Goal: Obtain resource: Obtain resource

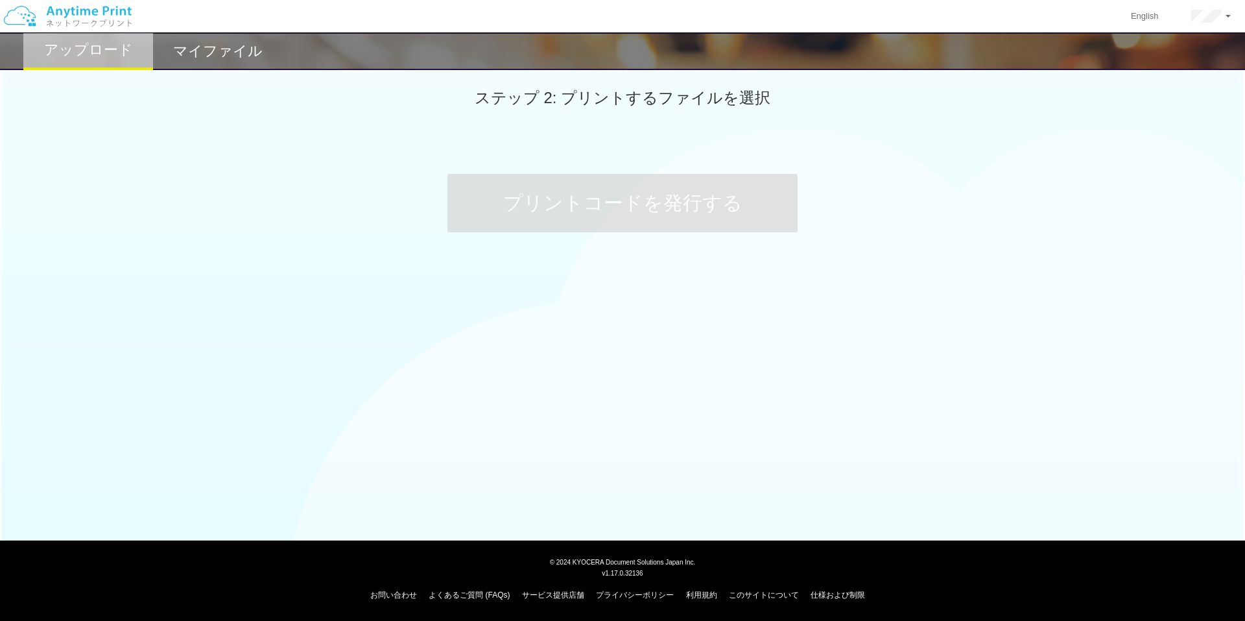
click at [228, 43] on h2 "マイファイル" at bounding box center [218, 51] width 90 height 16
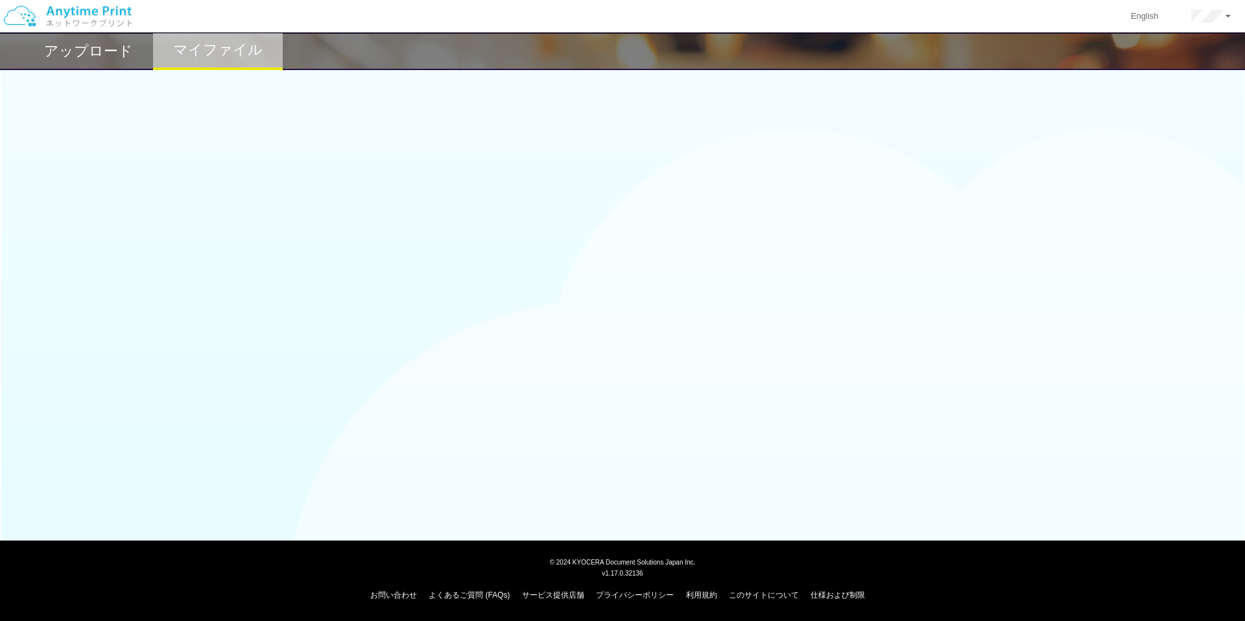
click at [118, 50] on h2 "アップロード" at bounding box center [88, 51] width 89 height 16
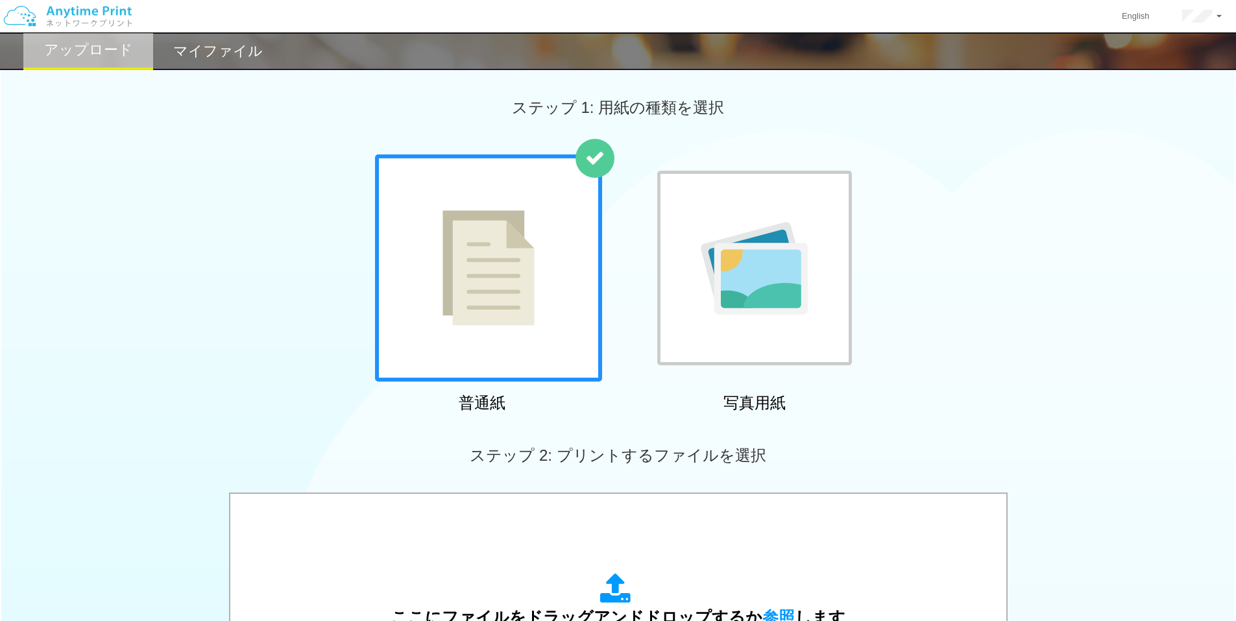
click at [219, 58] on h2 "マイファイル" at bounding box center [218, 51] width 90 height 16
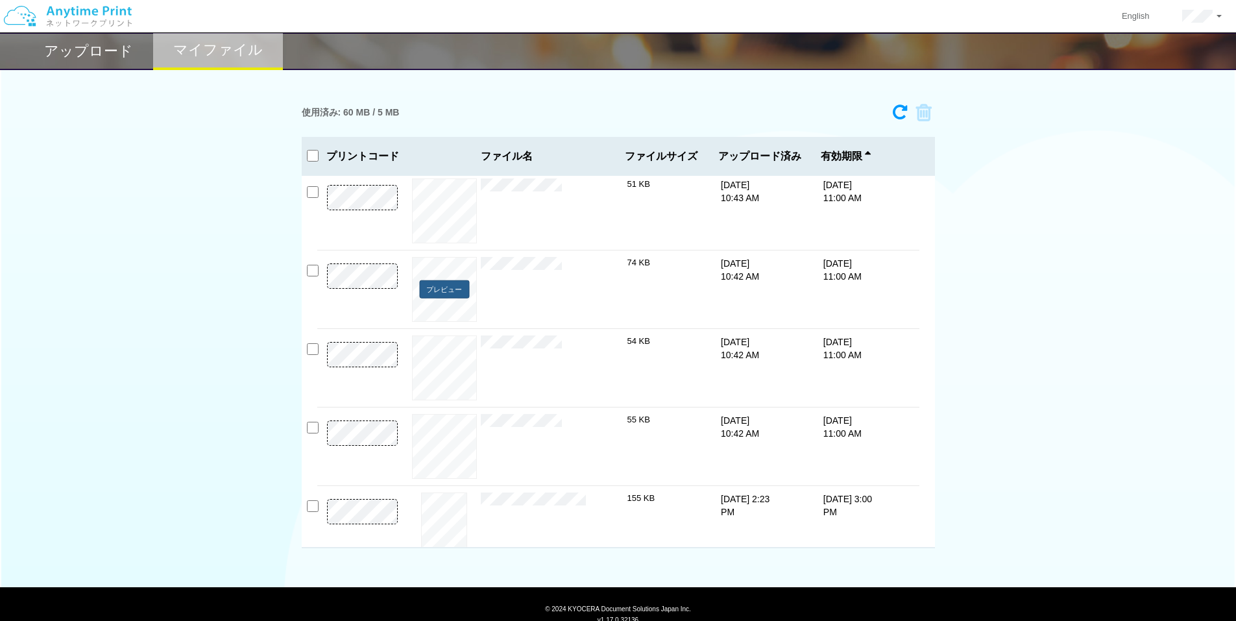
scroll to position [571, 0]
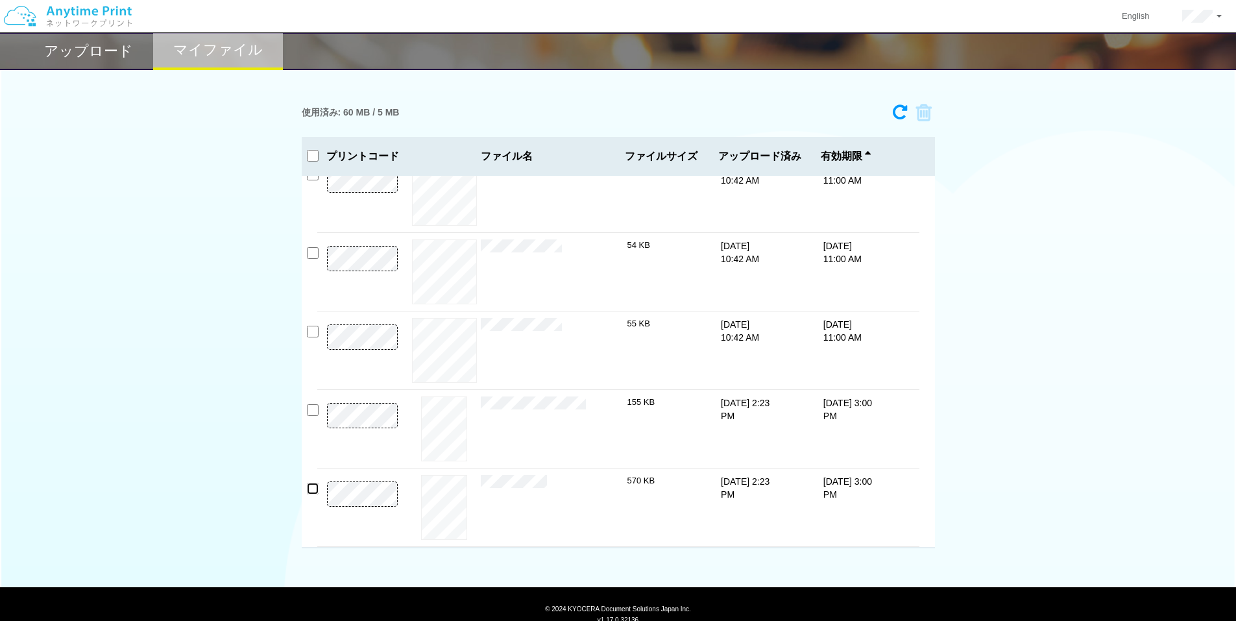
click at [313, 486] on input "checkbox" at bounding box center [313, 489] width 12 height 12
checkbox input "true"
click at [314, 413] on input "checkbox" at bounding box center [313, 410] width 12 height 12
checkbox input "true"
click at [313, 330] on input "checkbox" at bounding box center [313, 332] width 12 height 12
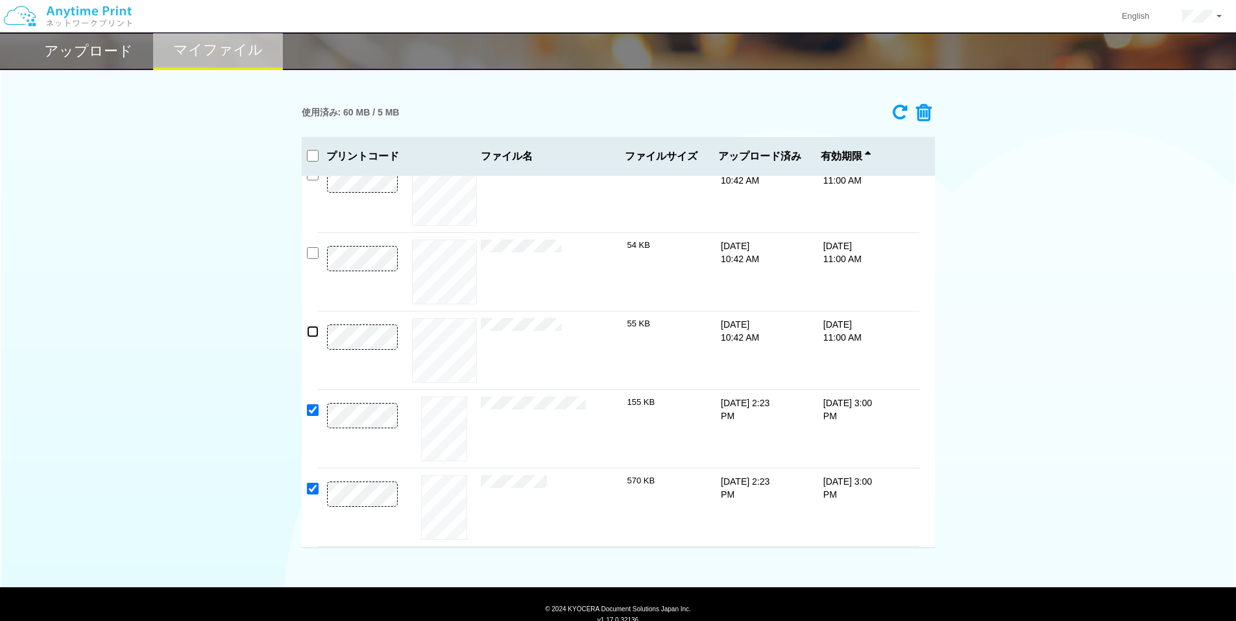
checkbox input "true"
click at [316, 250] on input "checkbox" at bounding box center [313, 253] width 12 height 12
checkbox input "true"
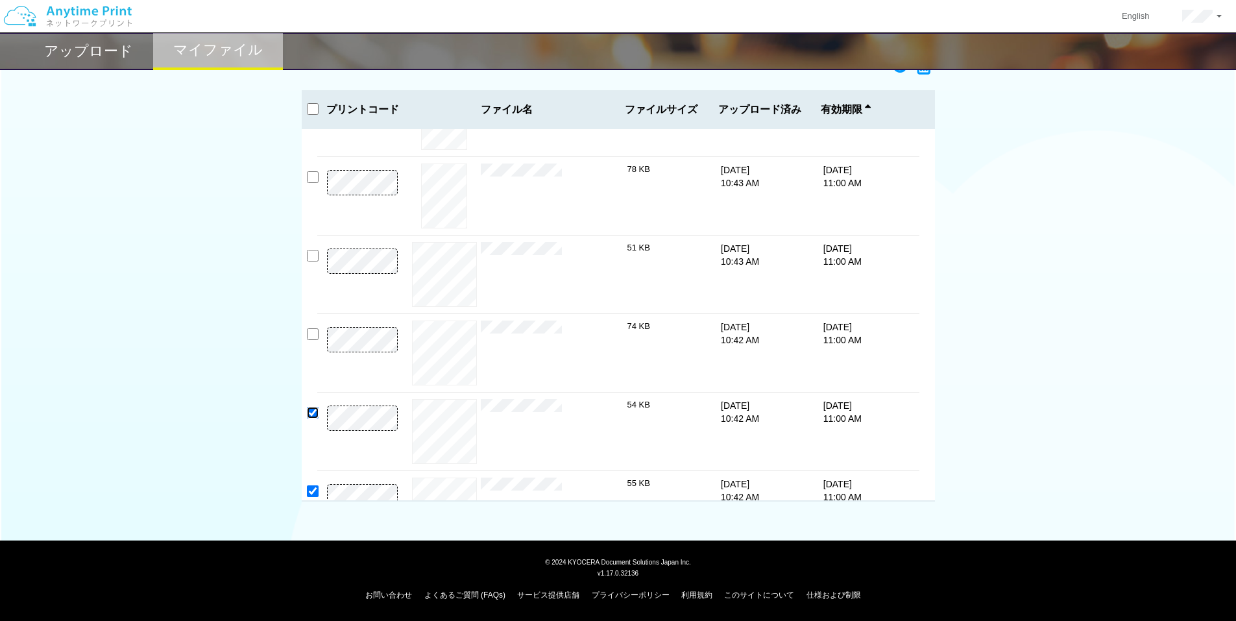
scroll to position [311, 0]
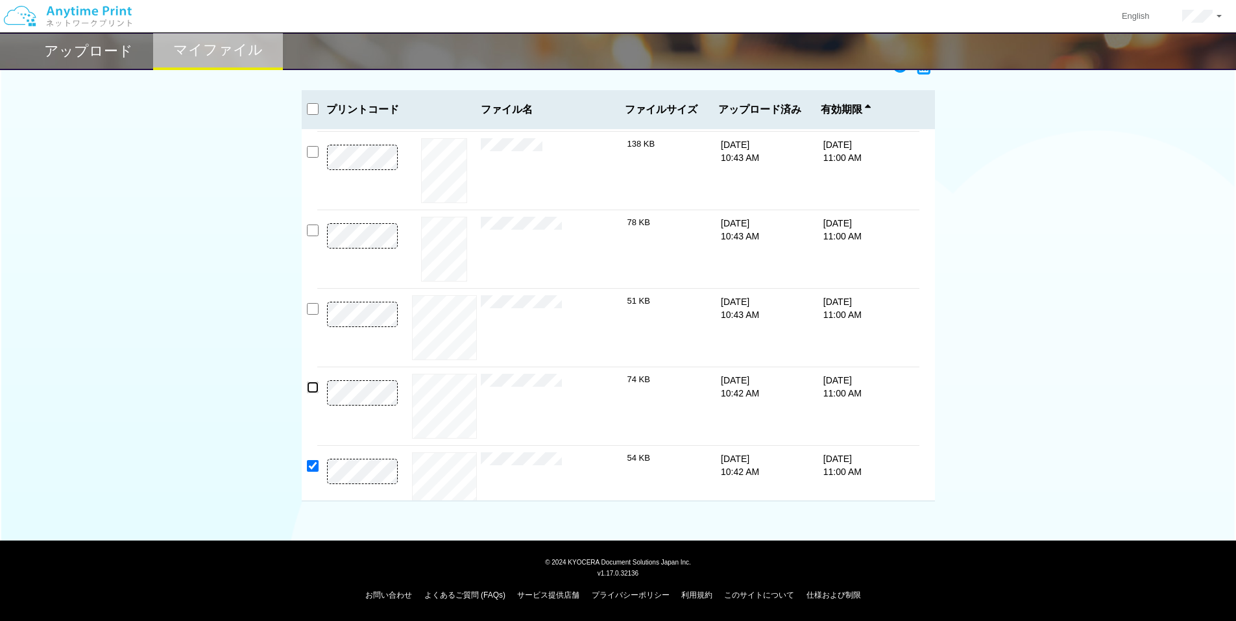
click at [311, 385] on input "checkbox" at bounding box center [313, 387] width 12 height 12
checkbox input "true"
click at [308, 309] on input "checkbox" at bounding box center [313, 309] width 12 height 12
checkbox input "true"
click at [308, 228] on input "checkbox" at bounding box center [313, 230] width 12 height 12
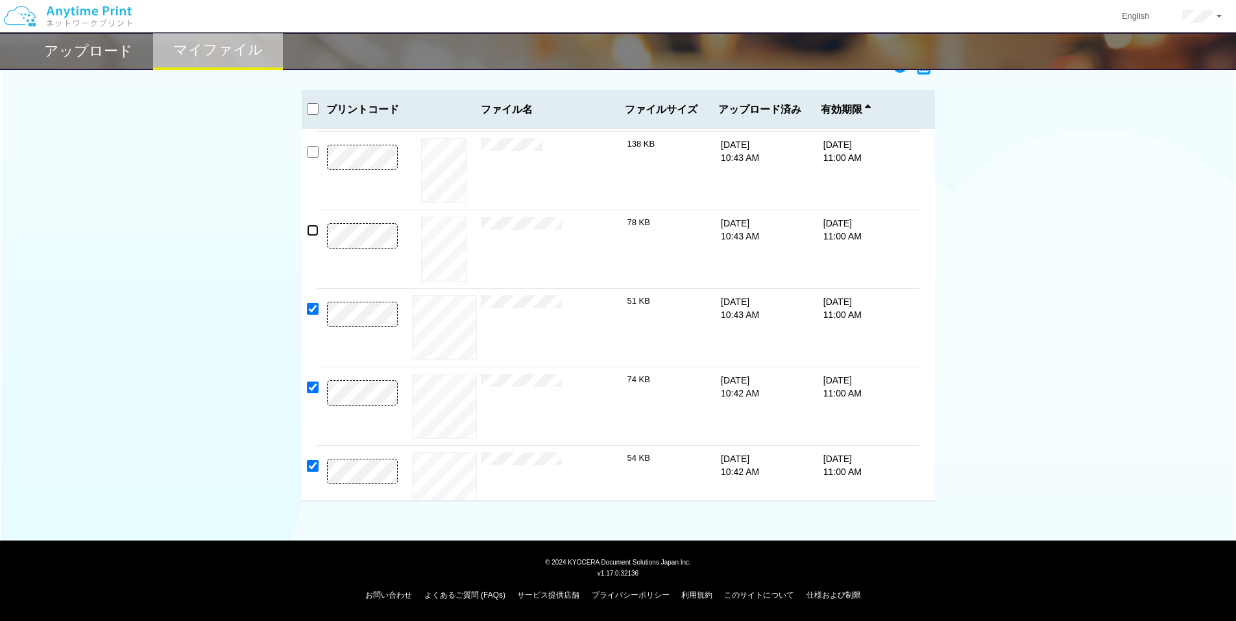
checkbox input "true"
click at [309, 149] on input "checkbox" at bounding box center [313, 152] width 12 height 12
checkbox input "true"
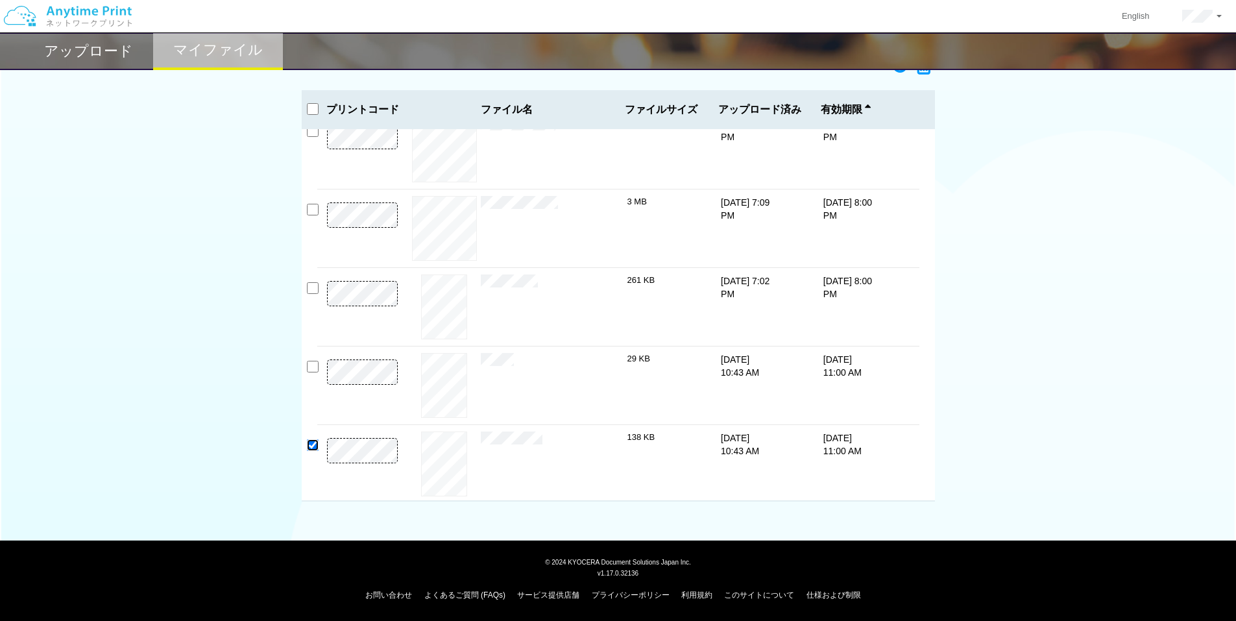
scroll to position [0, 0]
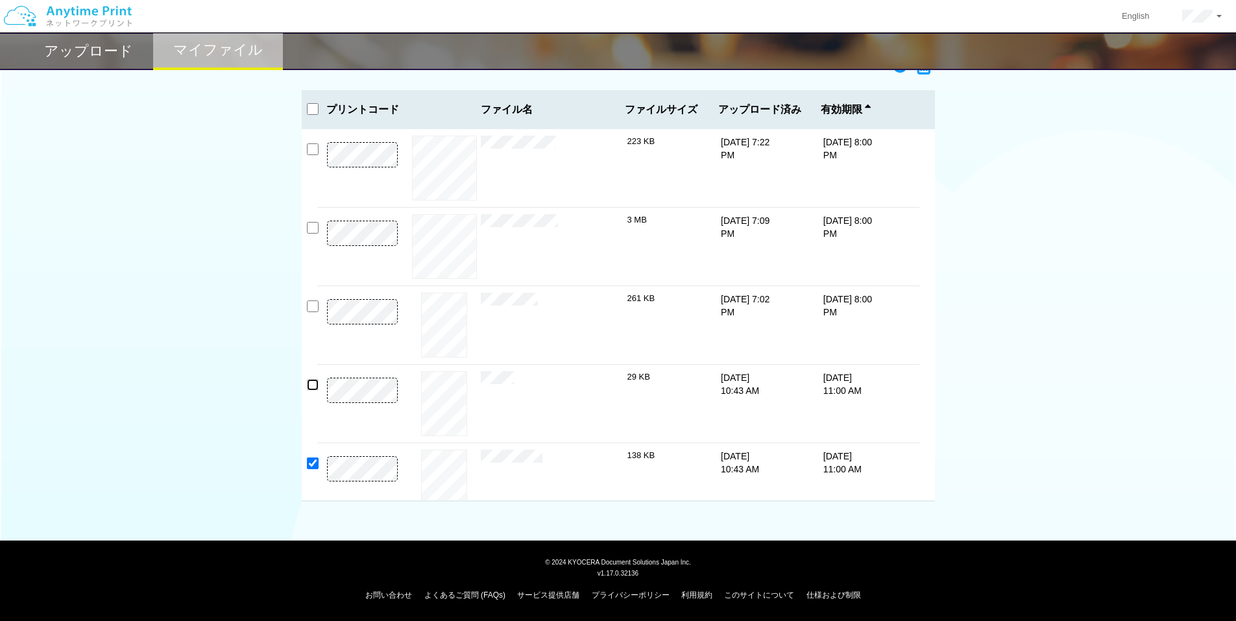
click at [313, 387] on input "checkbox" at bounding box center [313, 385] width 12 height 12
checkbox input "true"
click at [307, 307] on input "checkbox" at bounding box center [313, 306] width 12 height 12
checkbox input "true"
click at [313, 225] on input "checkbox" at bounding box center [313, 228] width 12 height 12
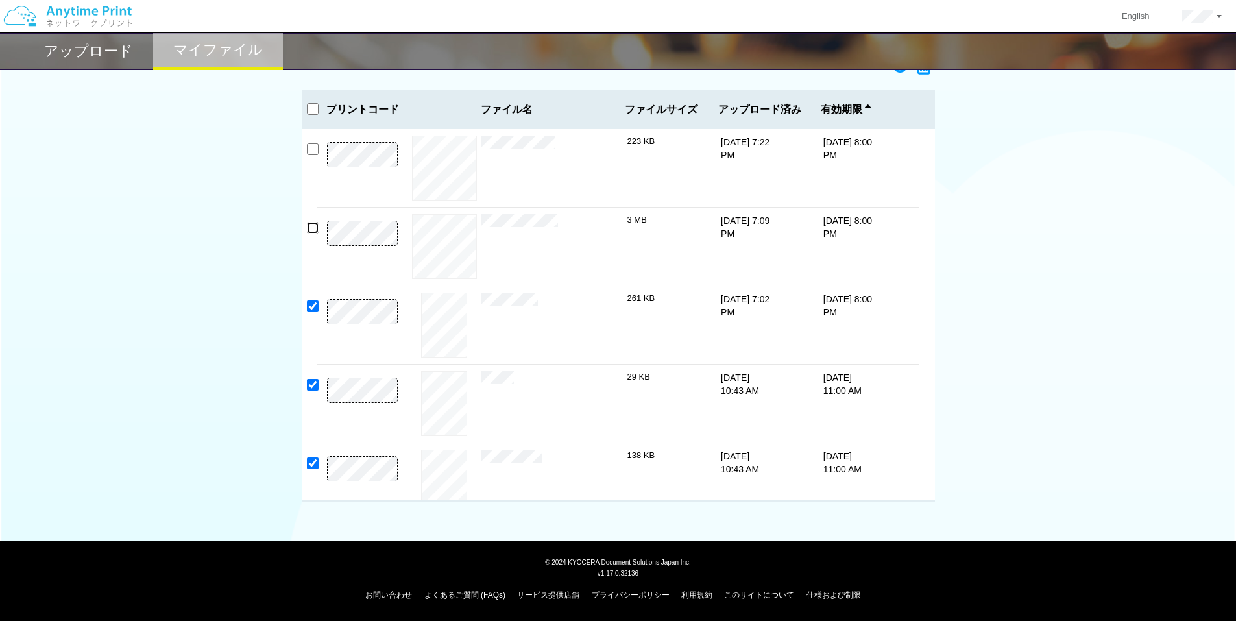
checkbox input "true"
drag, startPoint x: 311, startPoint y: 147, endPoint x: 317, endPoint y: 153, distance: 8.3
click at [311, 148] on input "checkbox" at bounding box center [313, 149] width 12 height 12
checkbox input "true"
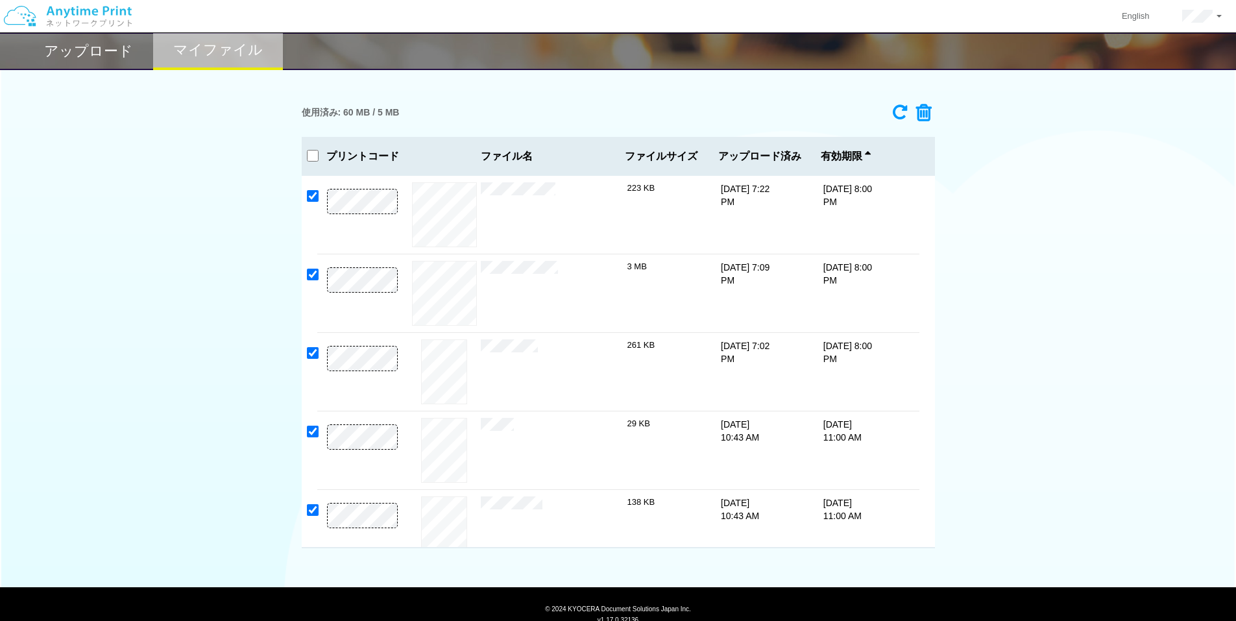
click at [919, 107] on icon at bounding box center [919, 112] width 25 height 19
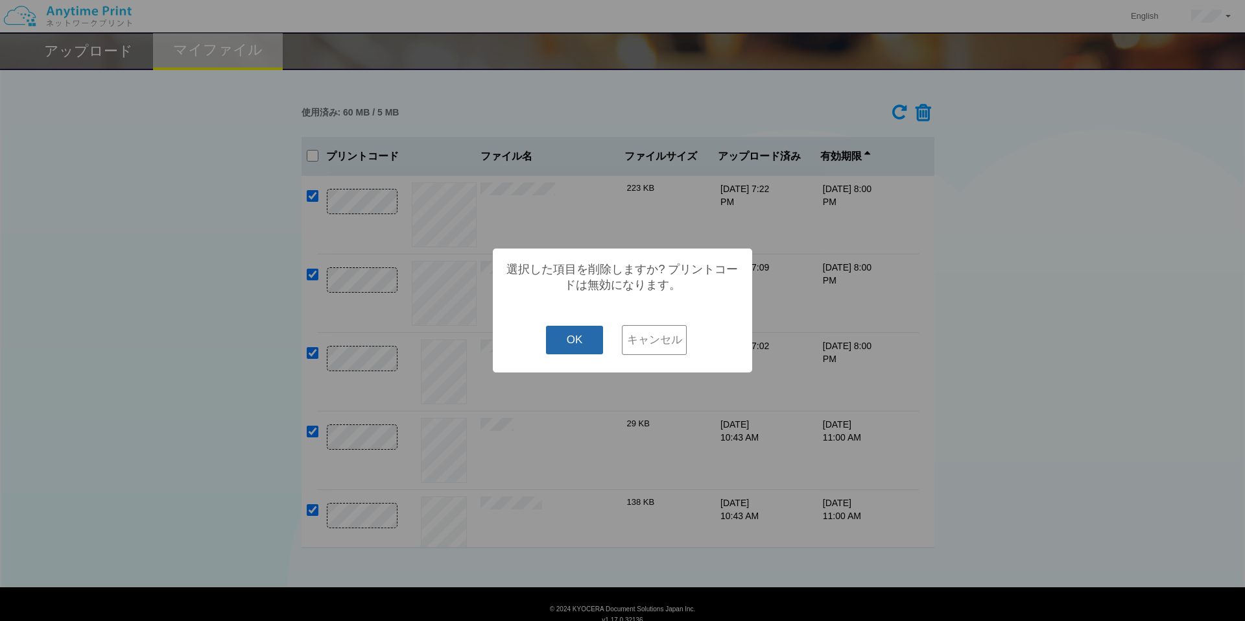
click at [600, 341] on button "OK" at bounding box center [575, 340] width 58 height 29
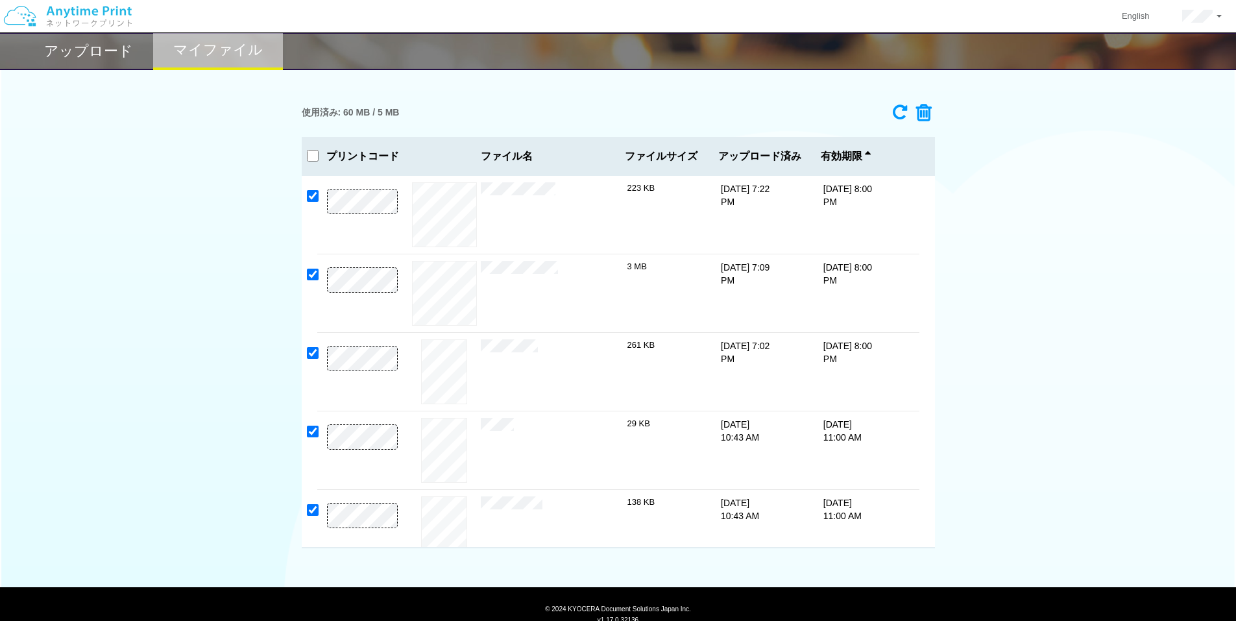
checkbox input "false"
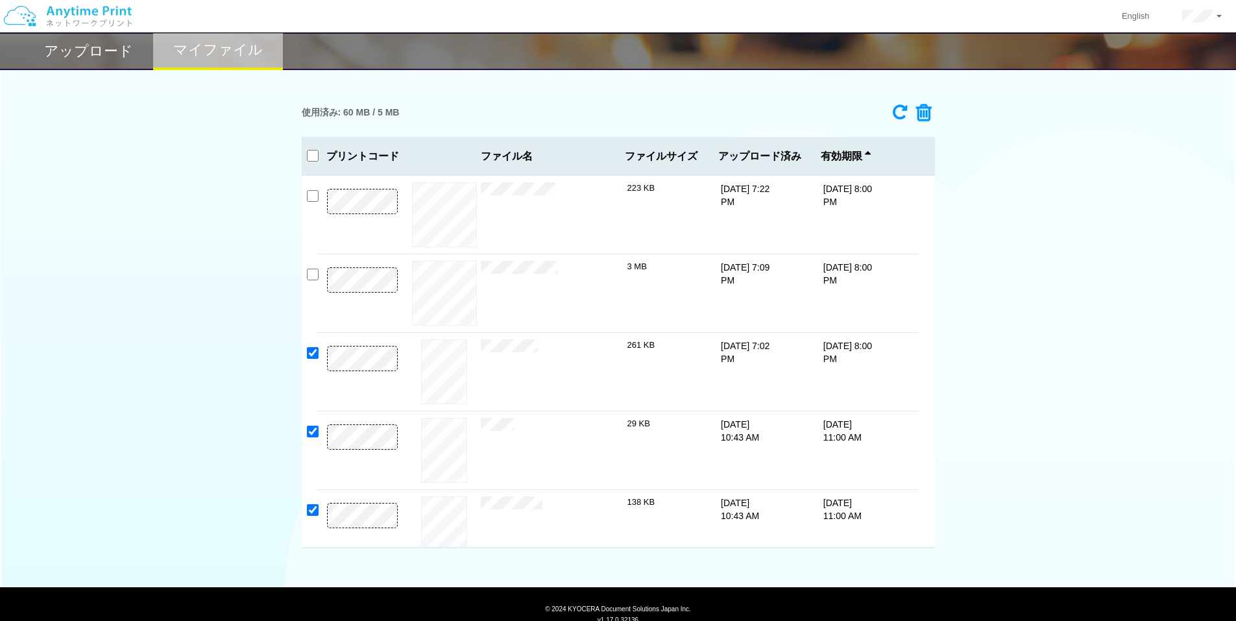
checkbox input "false"
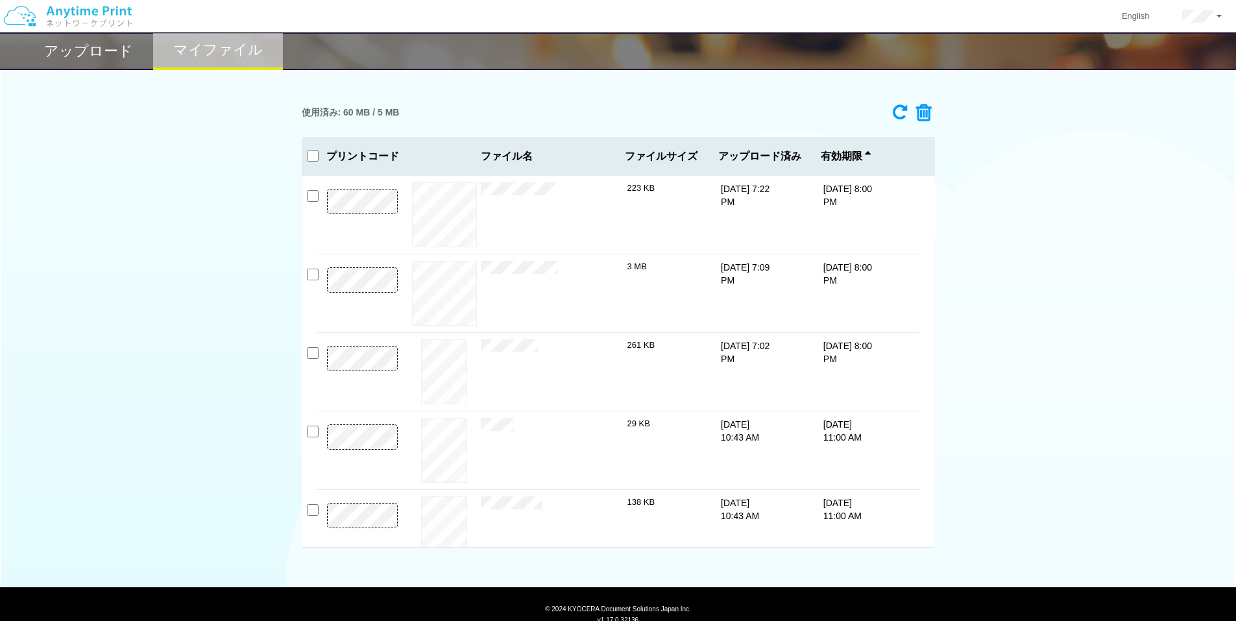
checkbox input "false"
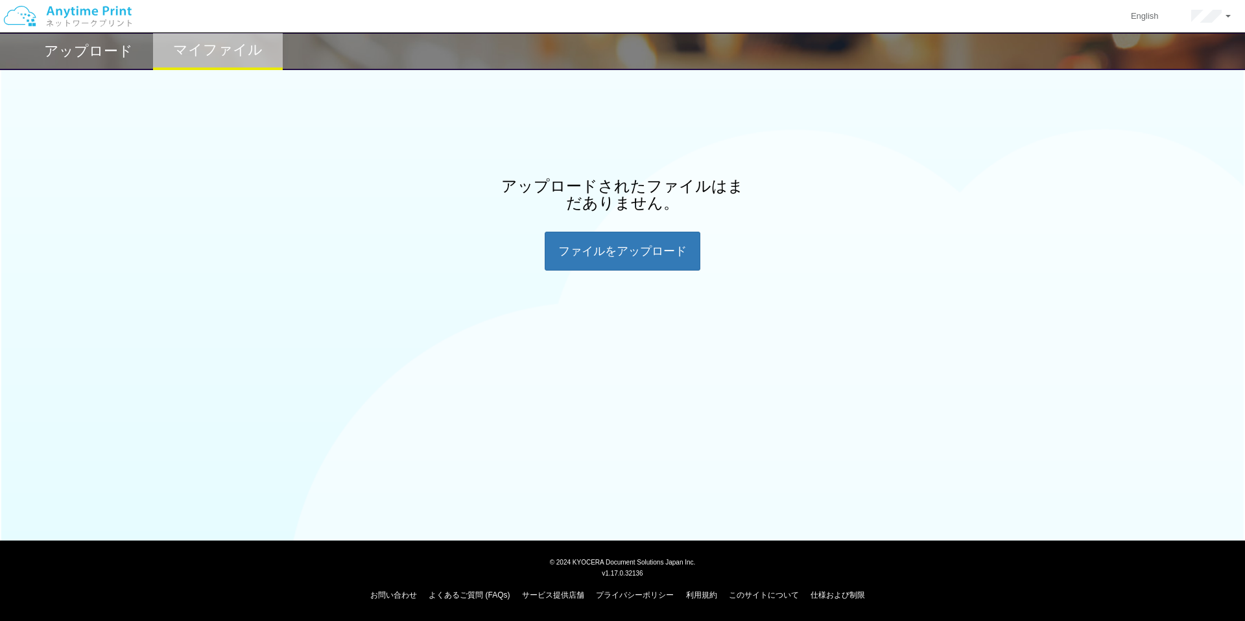
click at [83, 57] on h2 "アップロード" at bounding box center [88, 51] width 89 height 16
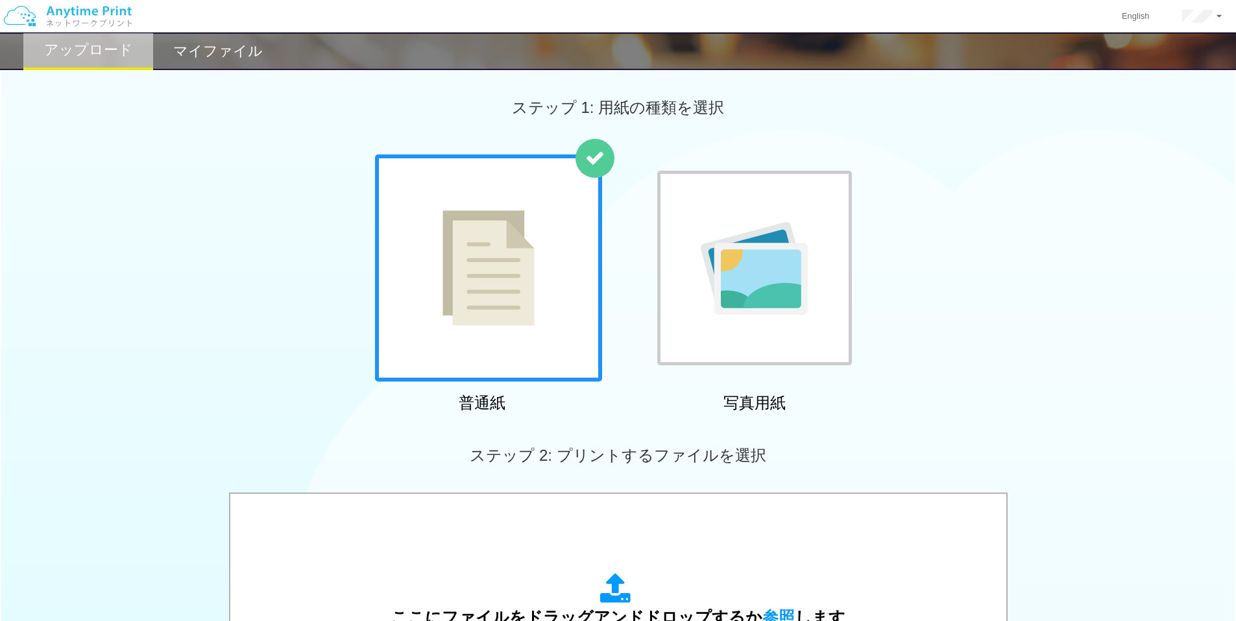
click at [162, 238] on div "普通紙 写真用紙" at bounding box center [618, 285] width 1236 height 263
drag, startPoint x: 306, startPoint y: 148, endPoint x: 331, endPoint y: 162, distance: 28.7
click at [332, 162] on div "普通紙 写真用紙" at bounding box center [618, 285] width 1236 height 263
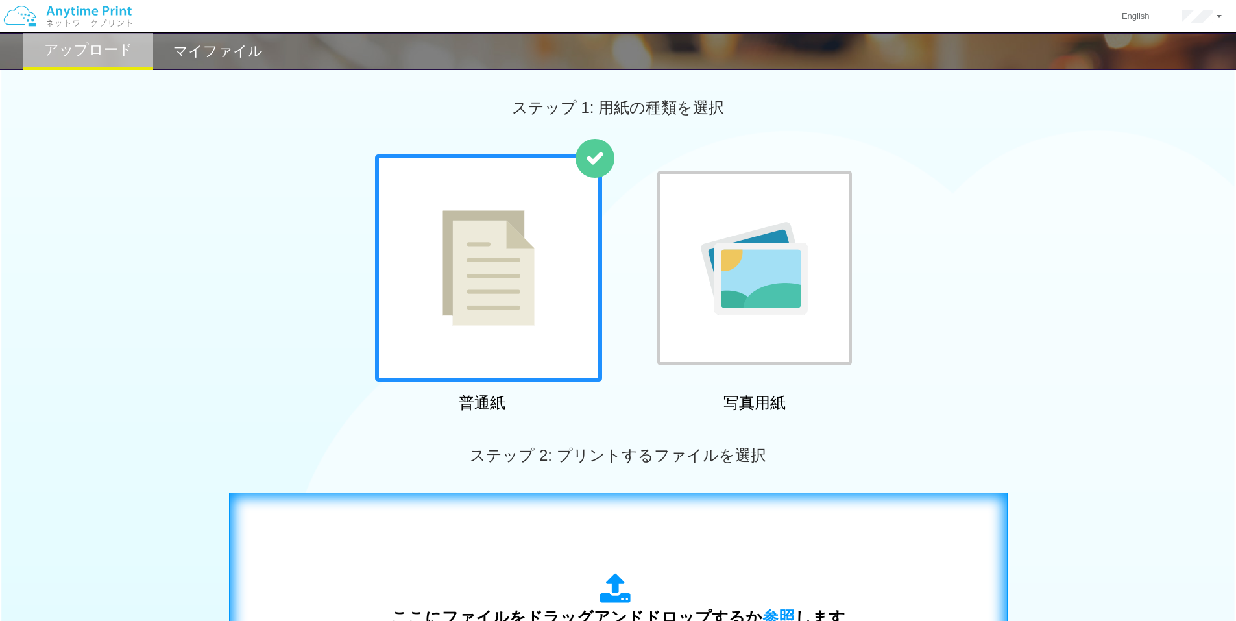
click at [626, 561] on div "ここにファイルをドラッグアンドドロップするか 参照 します アップロード: 1 個の JPG ファイル、または 1 個の PDF ファイル (上限 50 ペー…" at bounding box center [618, 623] width 751 height 235
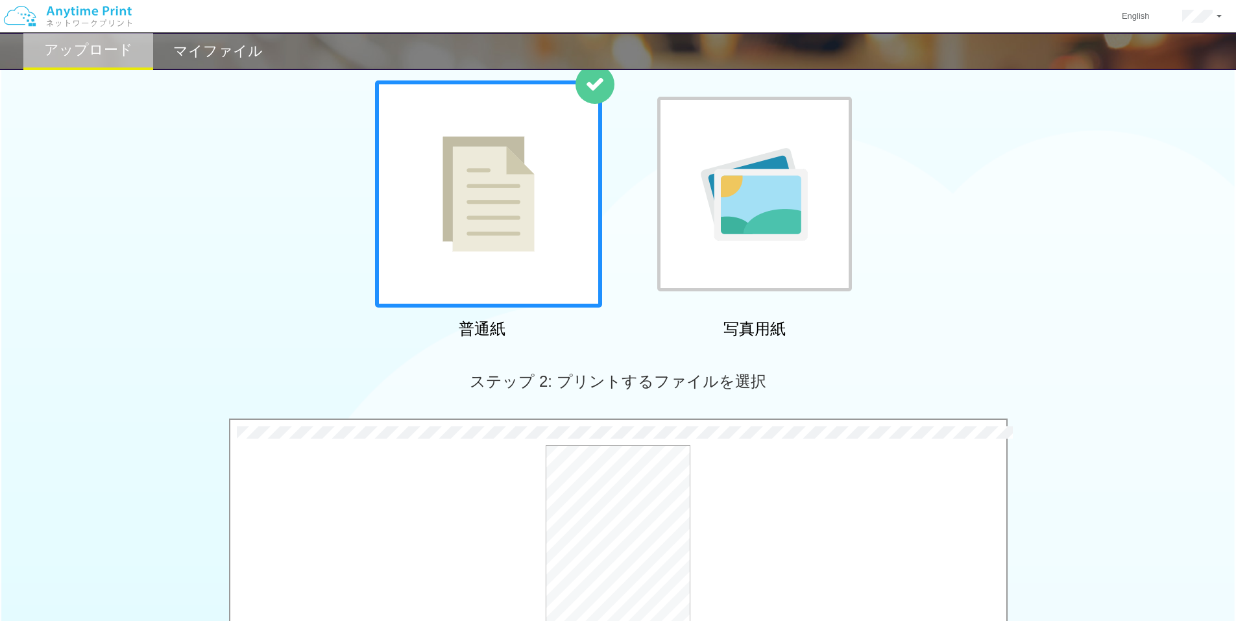
scroll to position [259, 0]
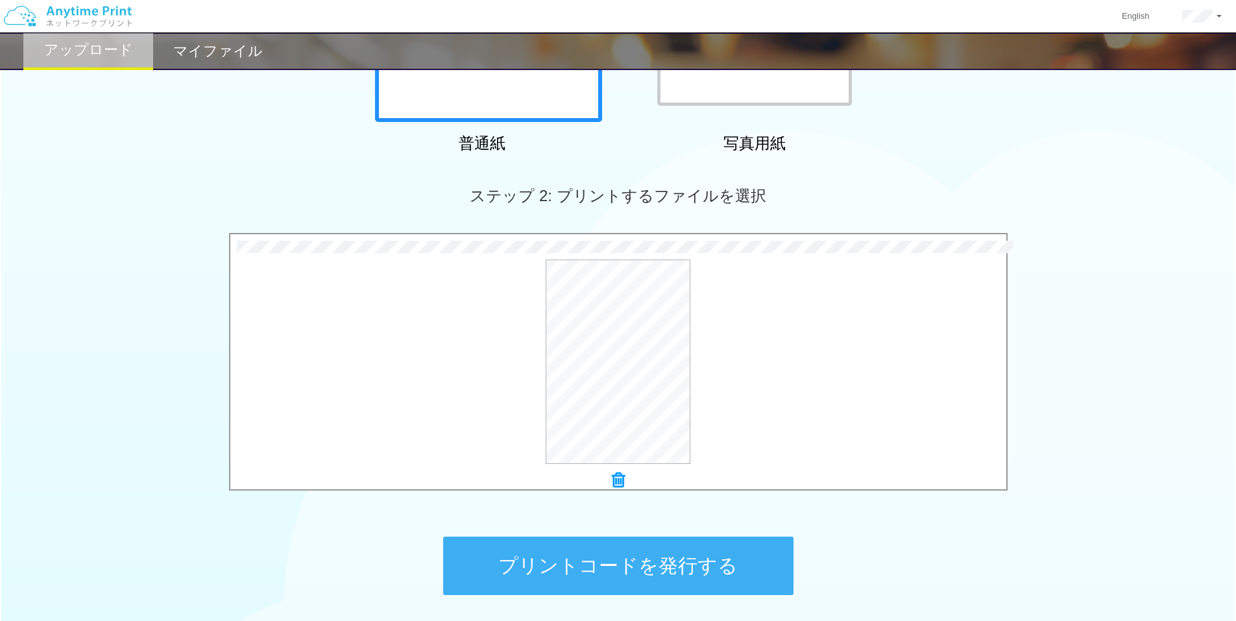
click at [619, 574] on button "プリントコードを発行する" at bounding box center [618, 565] width 350 height 58
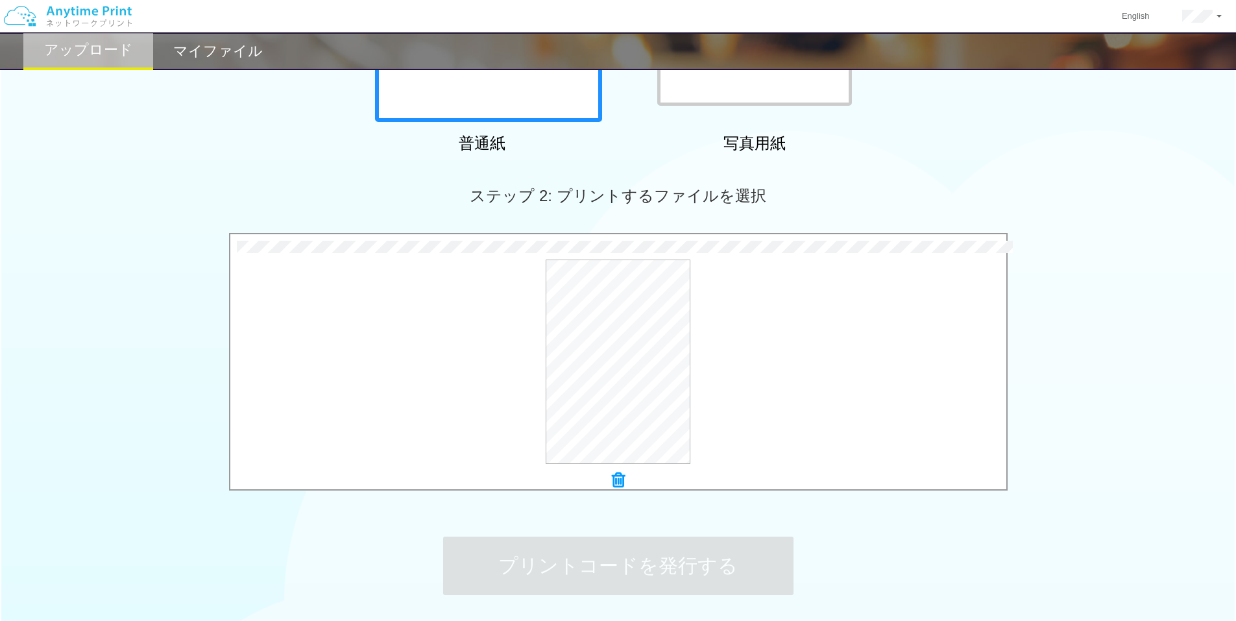
scroll to position [0, 0]
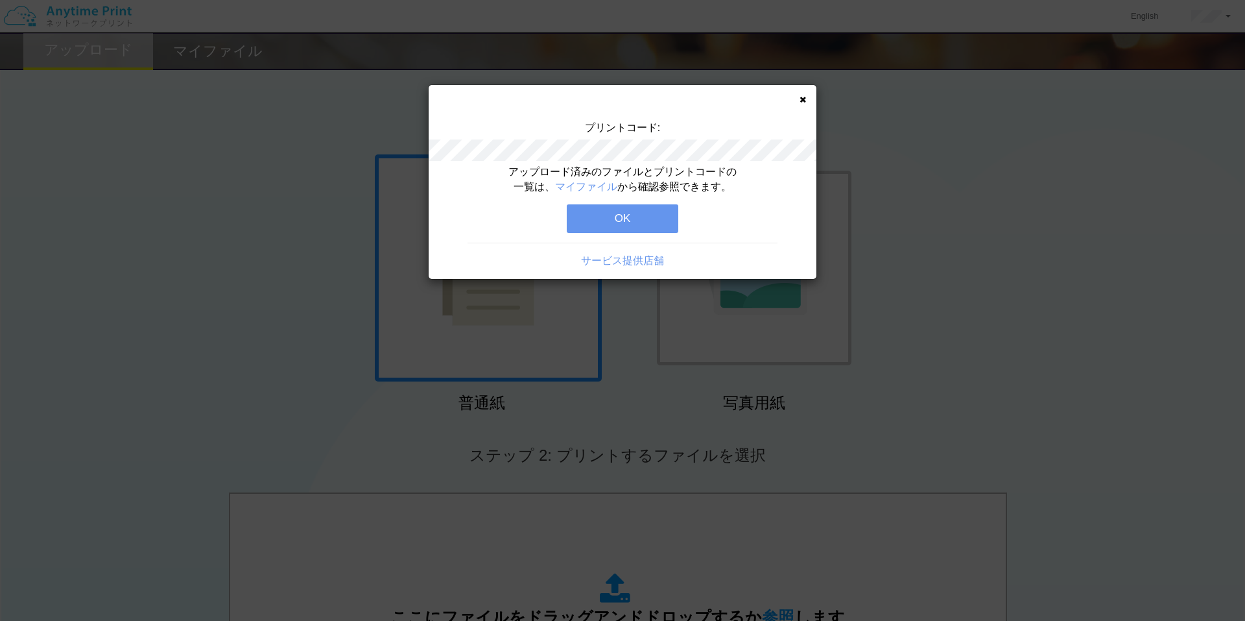
click at [587, 215] on button "OK" at bounding box center [623, 218] width 112 height 29
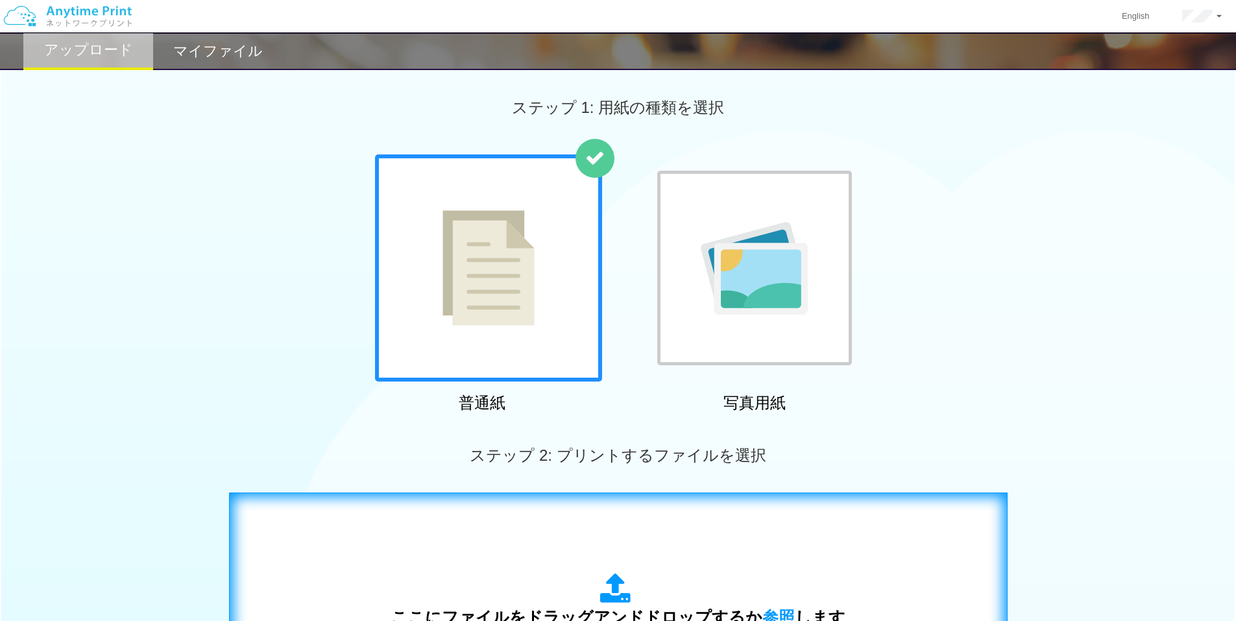
click at [522, 514] on div "ここにファイルをドラッグアンドドロップするか 参照 します アップロード: 1 個の JPG ファイル、または 1 個の PDF ファイル (上限 50 ペー…" at bounding box center [618, 623] width 751 height 235
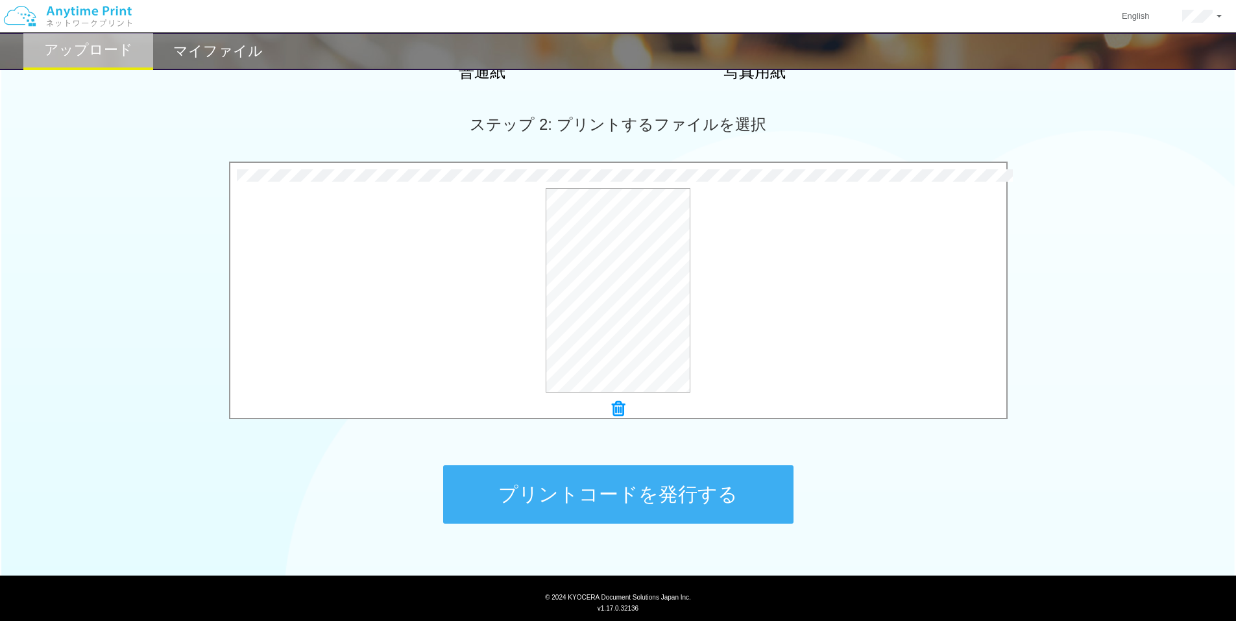
scroll to position [366, 0]
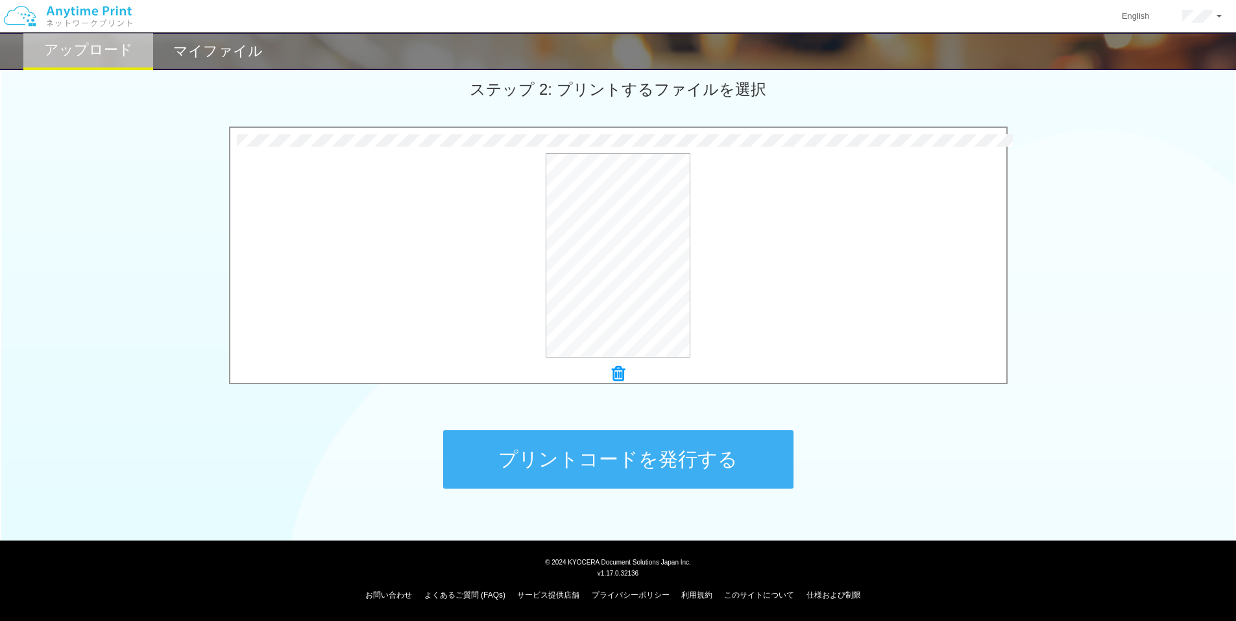
click at [609, 452] on button "プリントコードを発行する" at bounding box center [618, 459] width 350 height 58
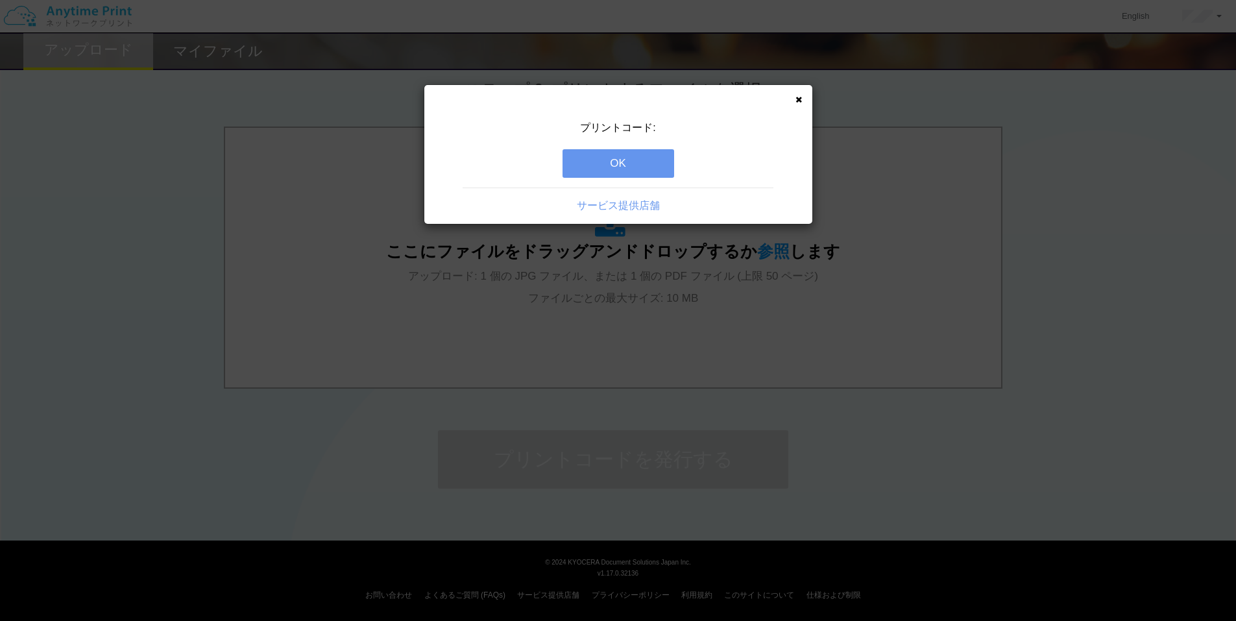
scroll to position [0, 0]
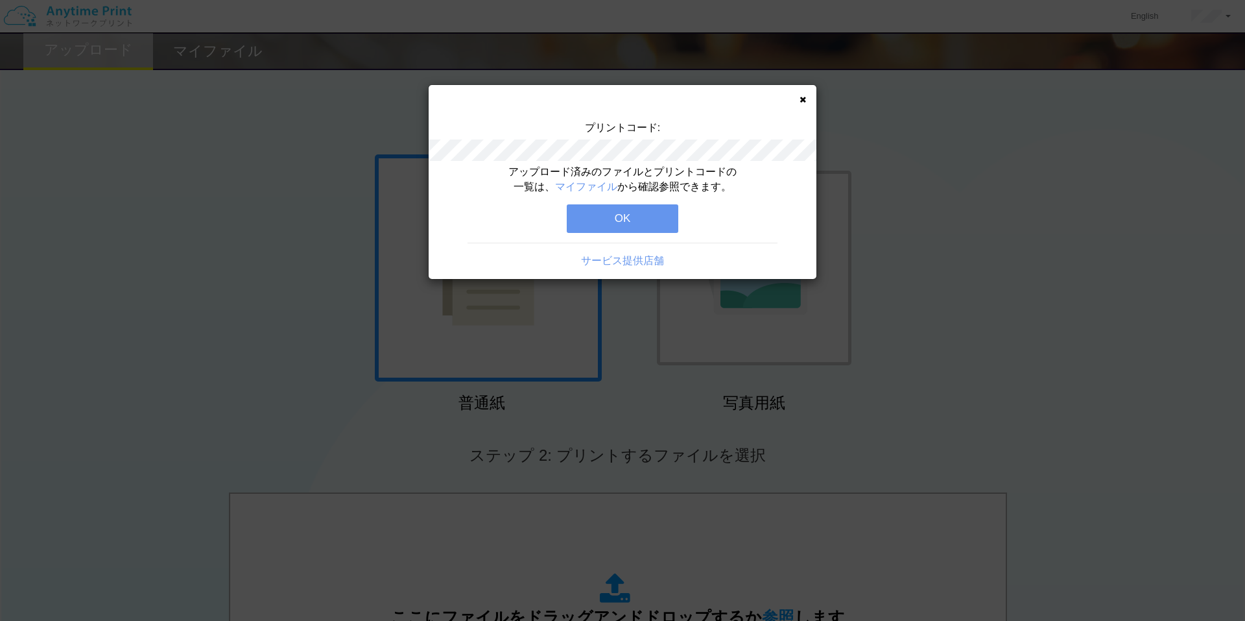
click at [617, 219] on button "OK" at bounding box center [623, 218] width 112 height 29
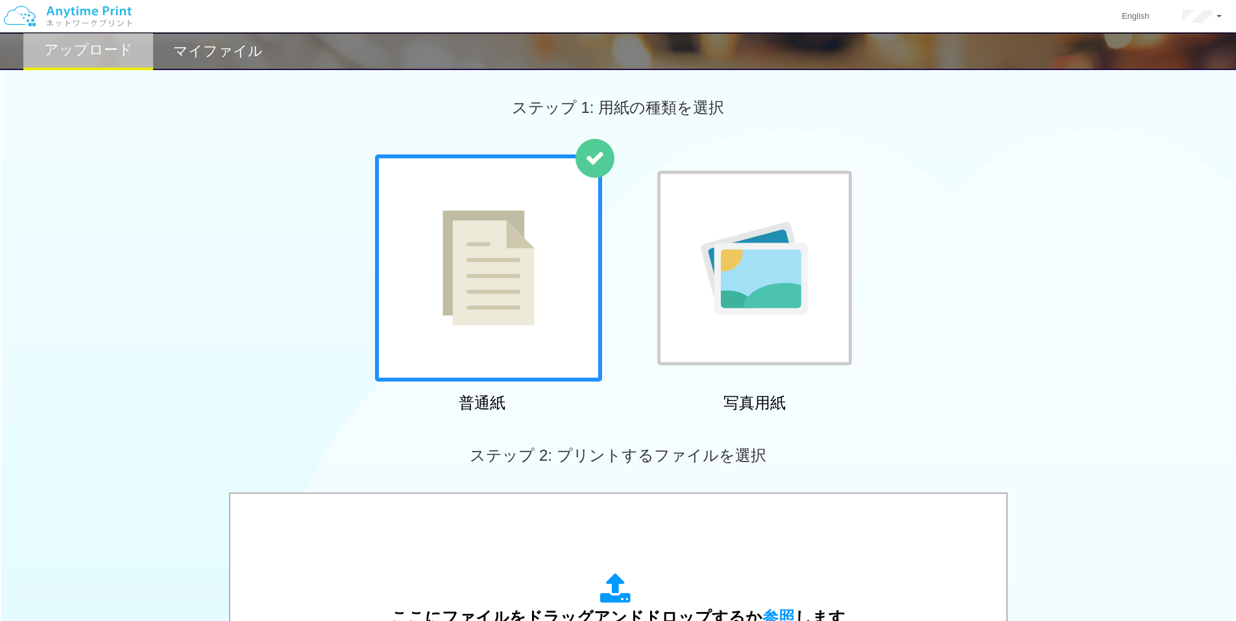
click at [219, 59] on h2 "マイファイル" at bounding box center [218, 51] width 90 height 16
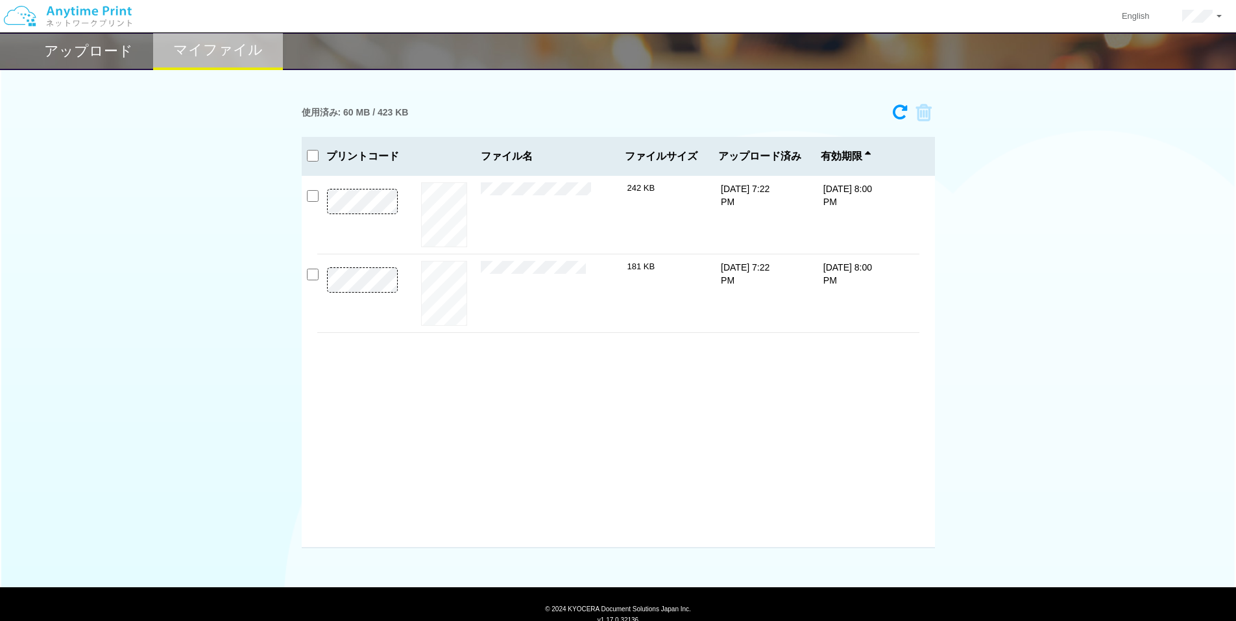
click at [102, 51] on h2 "アップロード" at bounding box center [88, 51] width 89 height 16
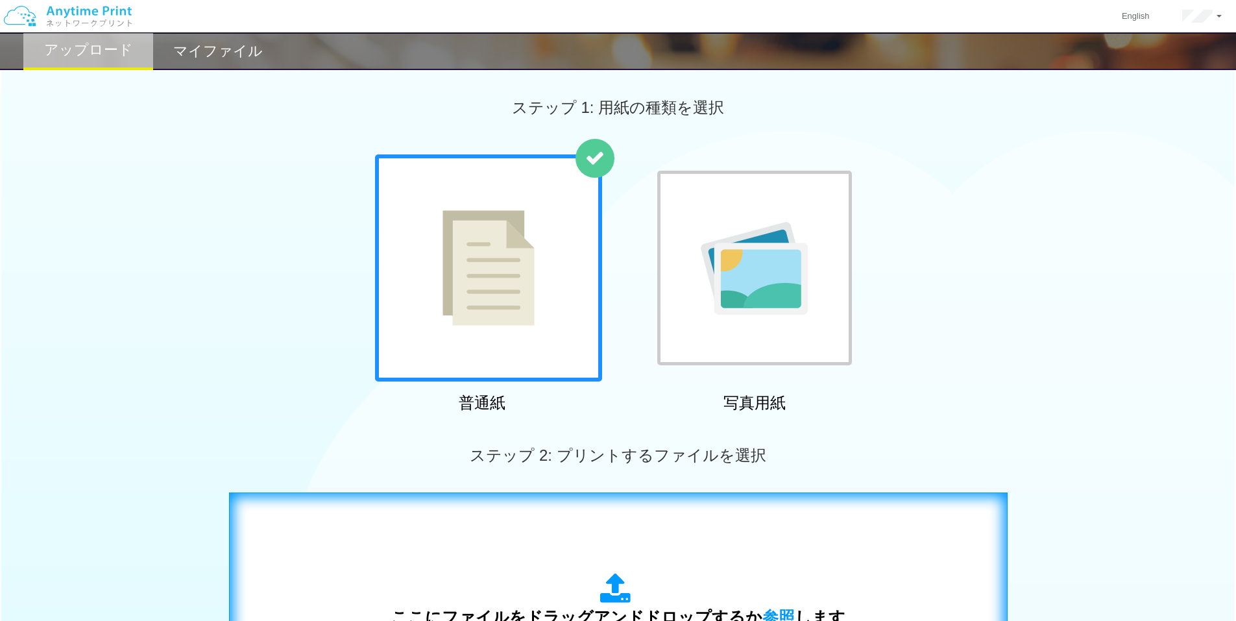
click at [532, 542] on div "ここにファイルをドラッグアンドドロップするか 参照 します アップロード: 1 個の JPG ファイル、または 1 個の PDF ファイル (上限 50 ペー…" at bounding box center [618, 623] width 751 height 235
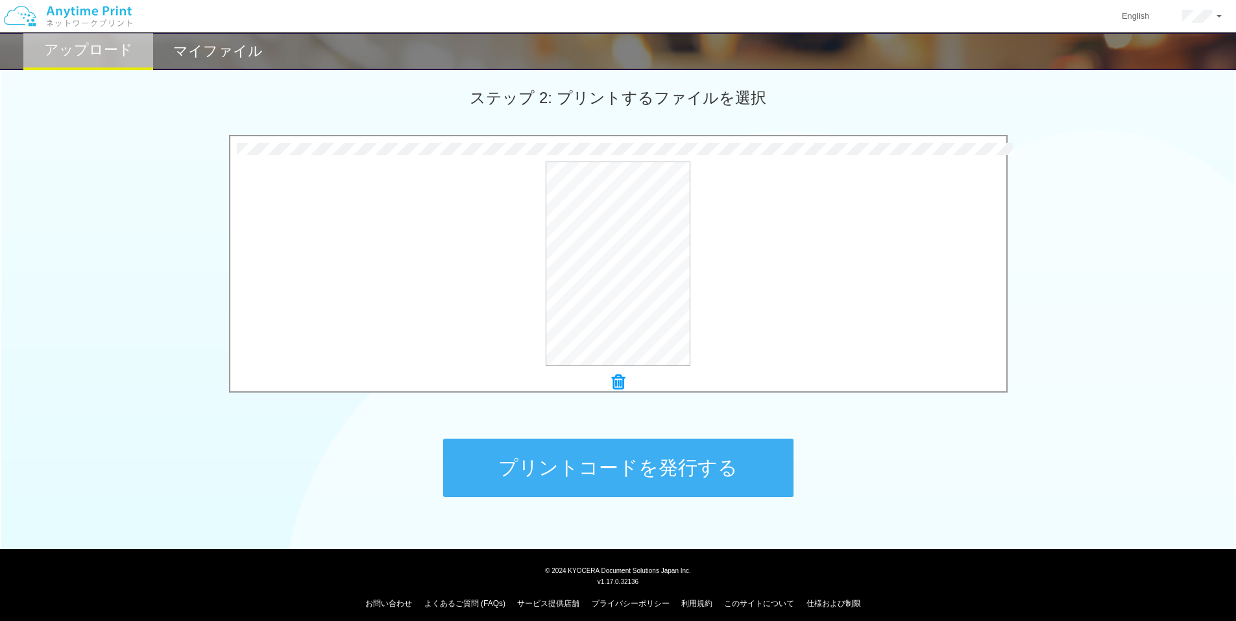
scroll to position [366, 0]
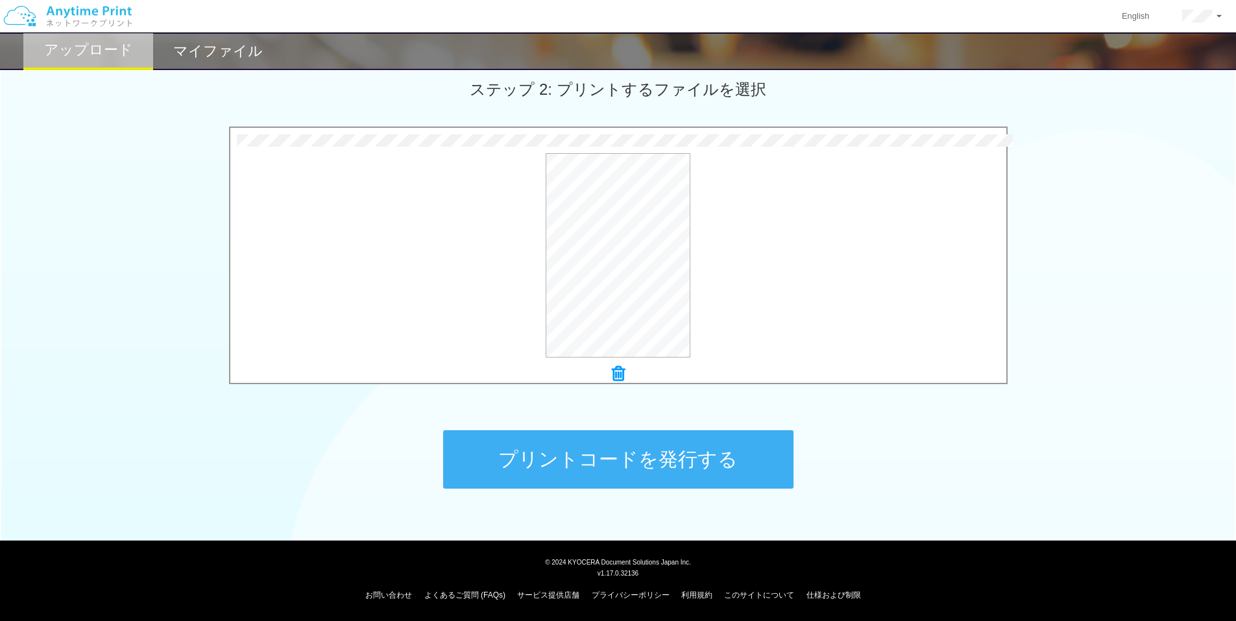
click at [569, 450] on button "プリントコードを発行する" at bounding box center [618, 459] width 350 height 58
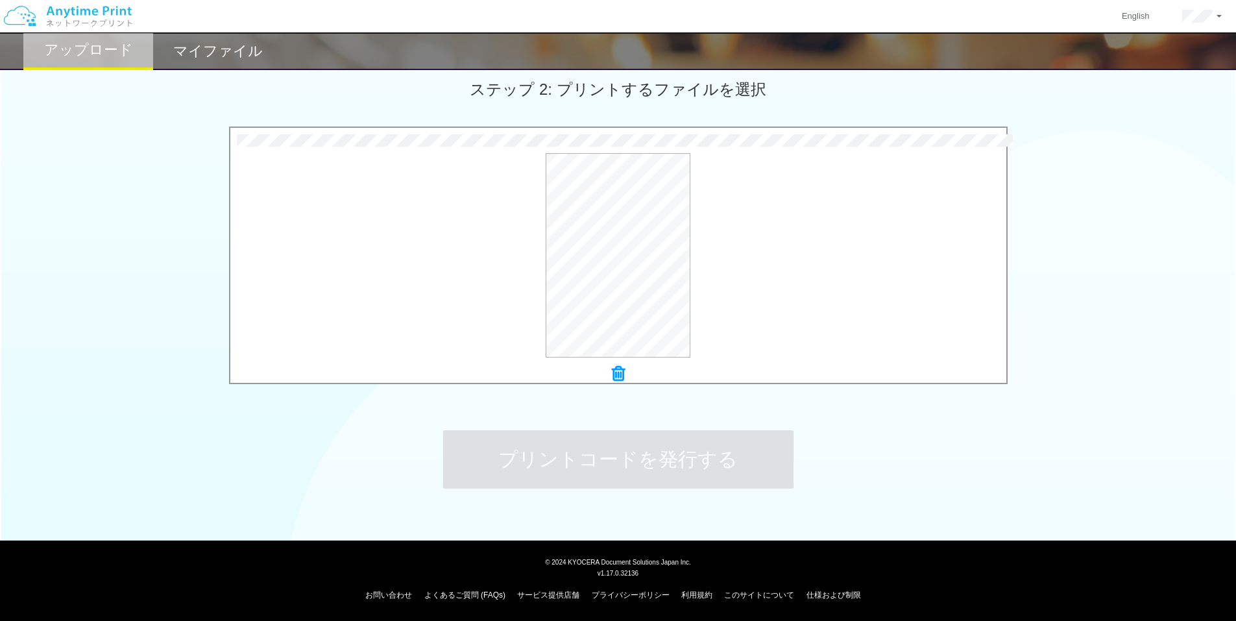
scroll to position [0, 0]
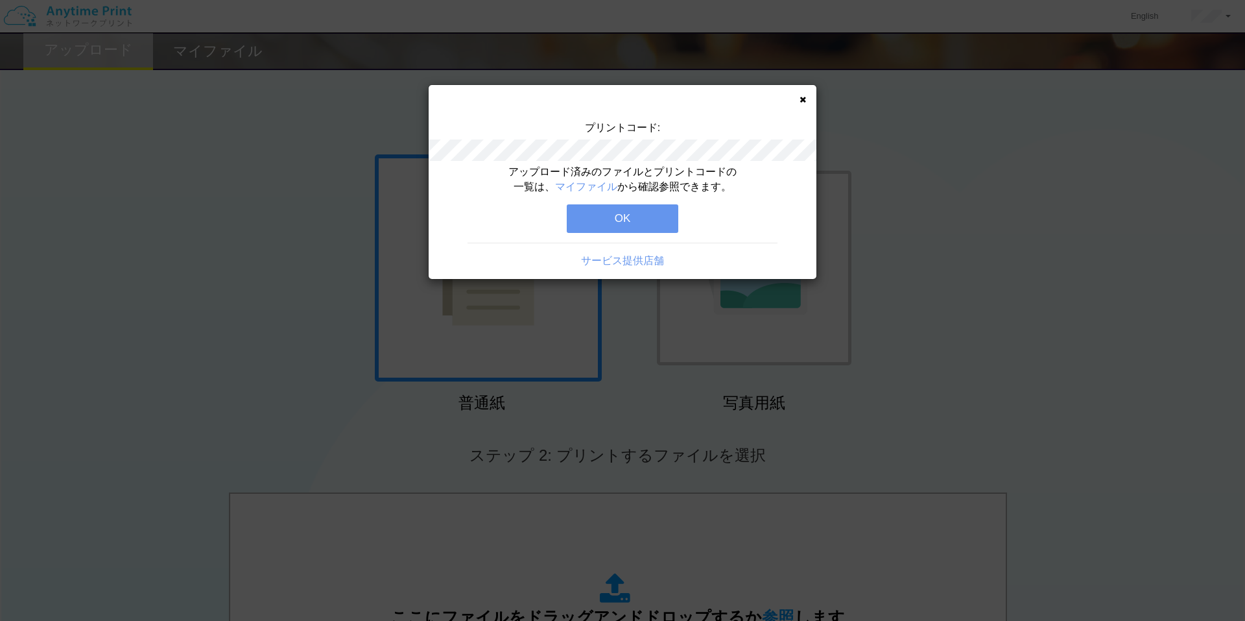
click at [590, 226] on button "OK" at bounding box center [623, 218] width 112 height 29
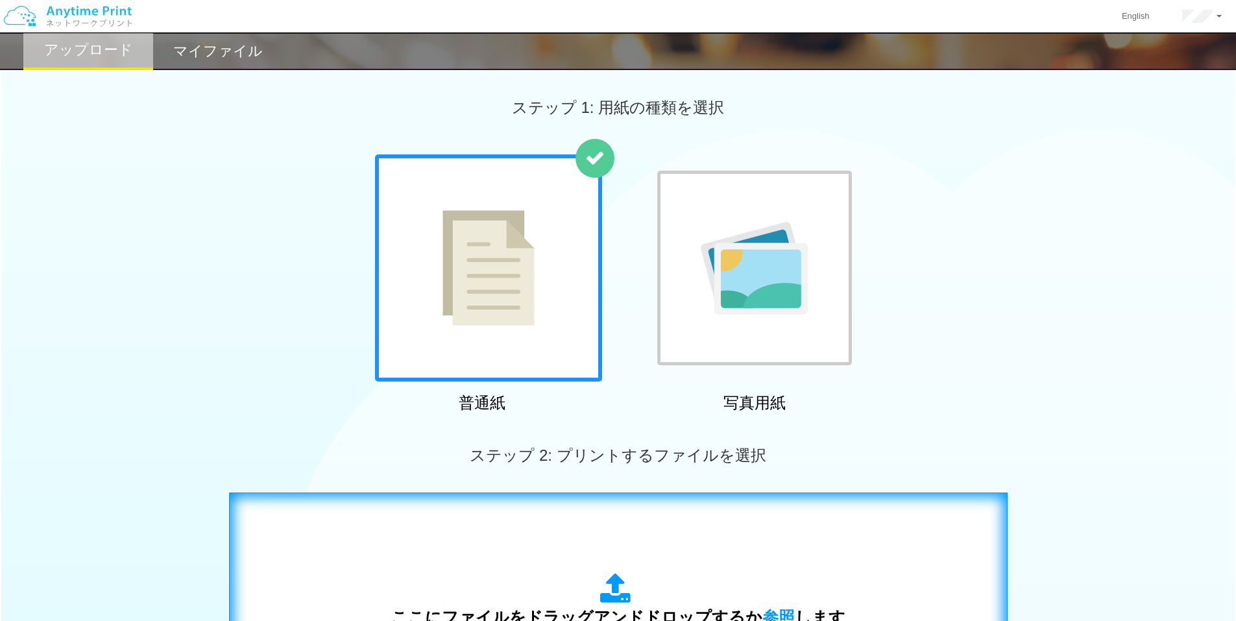
click at [540, 534] on div "ここにファイルをドラッグアンドドロップするか 参照 します アップロード: 1 個の JPG ファイル、または 1 個の PDF ファイル (上限 50 ペー…" at bounding box center [618, 623] width 751 height 235
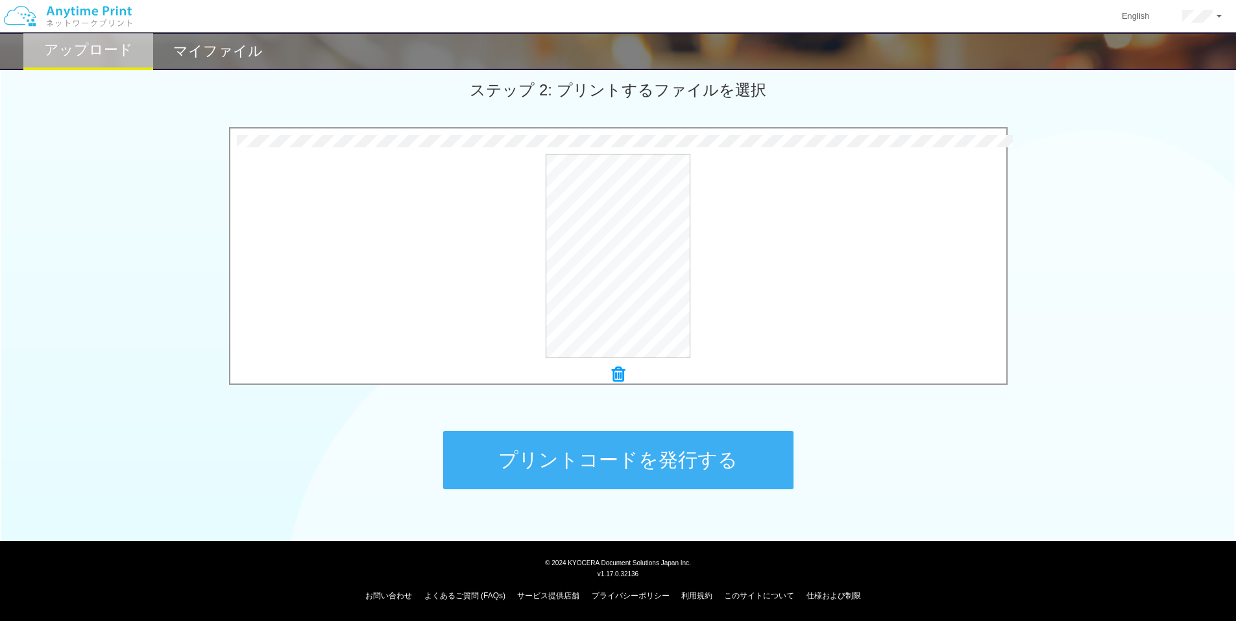
scroll to position [366, 0]
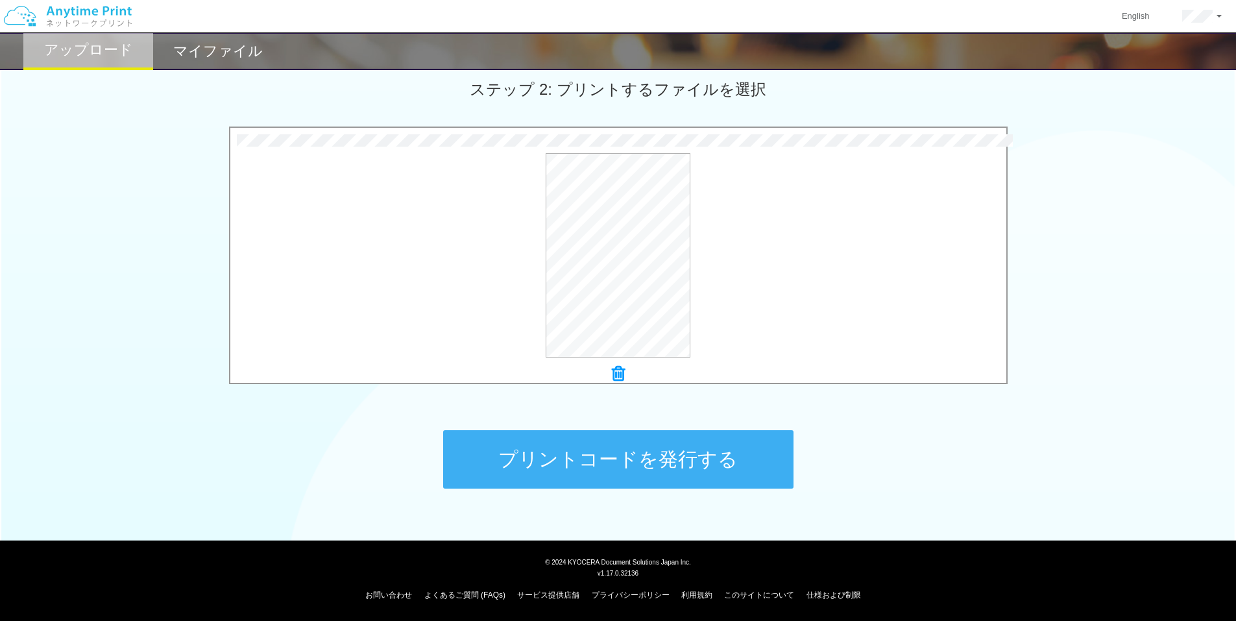
click at [565, 444] on button "プリントコードを発行する" at bounding box center [618, 459] width 350 height 58
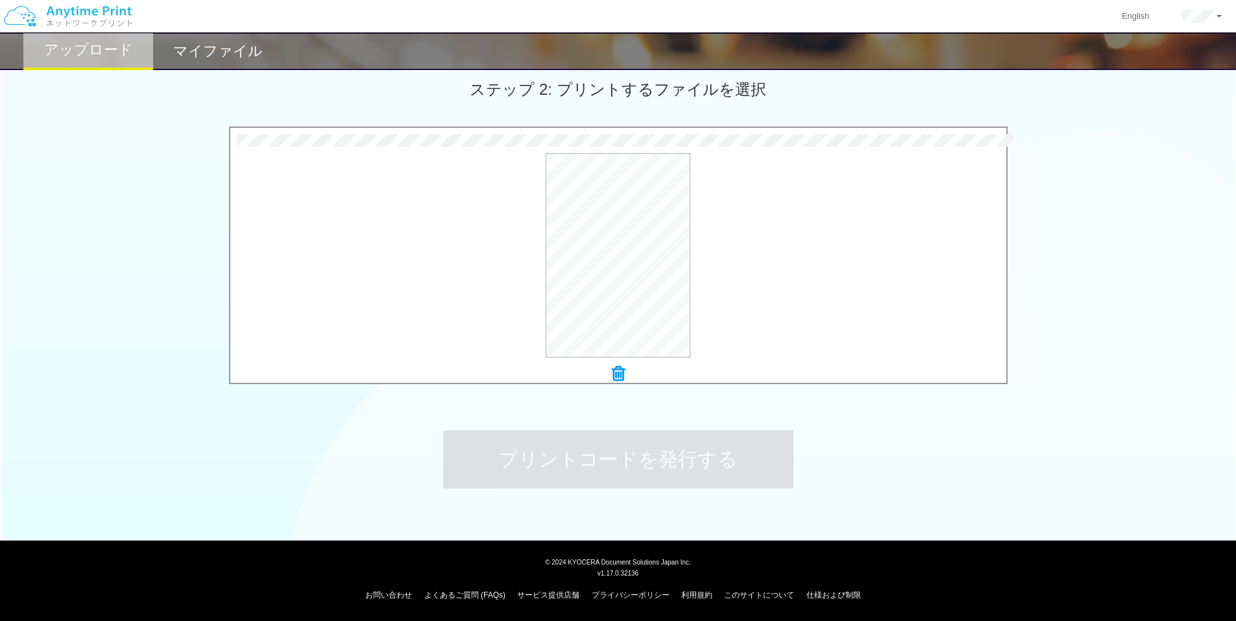
scroll to position [0, 0]
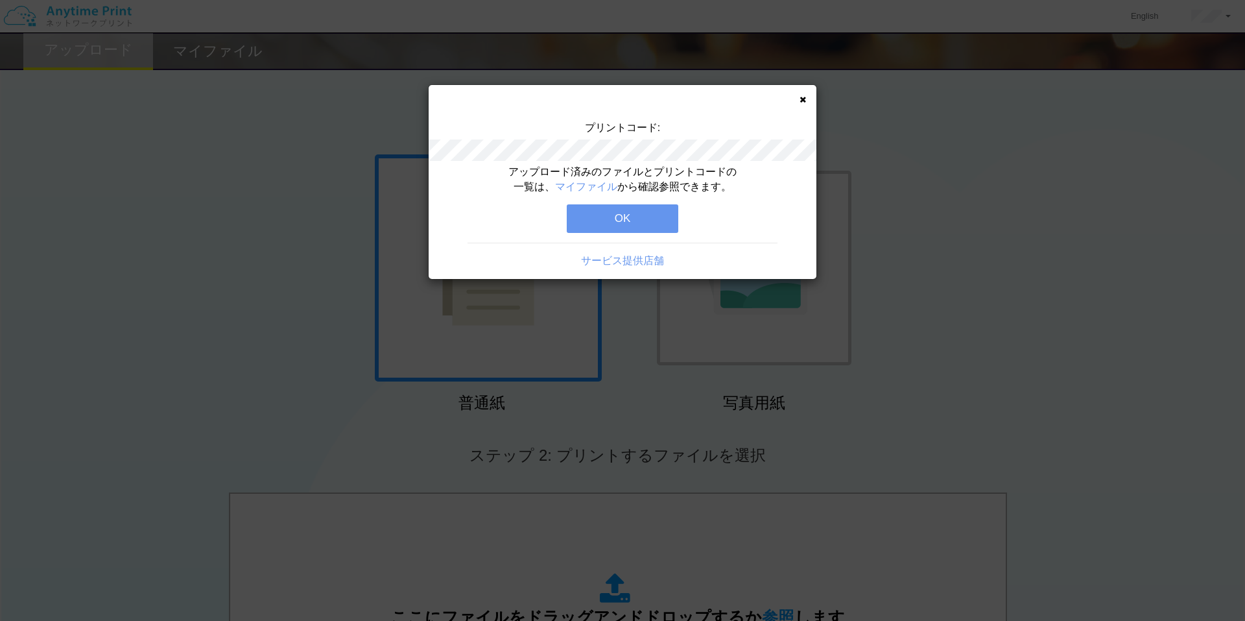
click at [572, 220] on button "OK" at bounding box center [623, 218] width 112 height 29
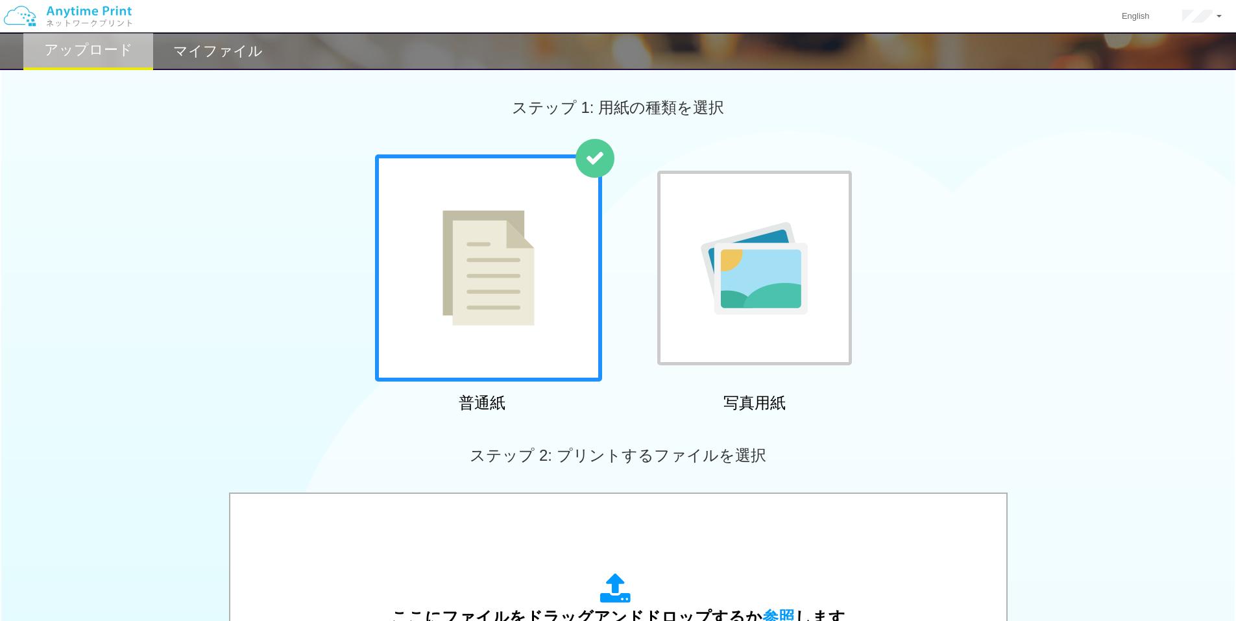
click at [355, 117] on div "ステップ 1: 用紙の種類を選択" at bounding box center [618, 107] width 1236 height 93
click at [249, 43] on h2 "マイファイル" at bounding box center [218, 51] width 90 height 16
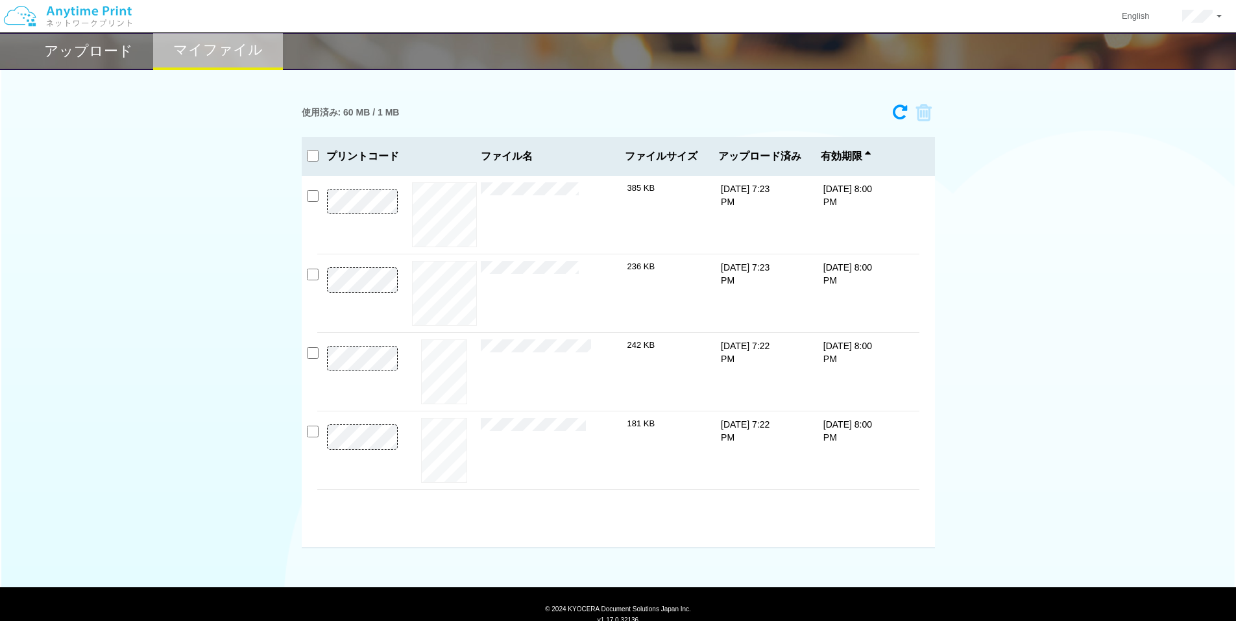
click at [75, 43] on h2 "アップロード" at bounding box center [88, 51] width 89 height 16
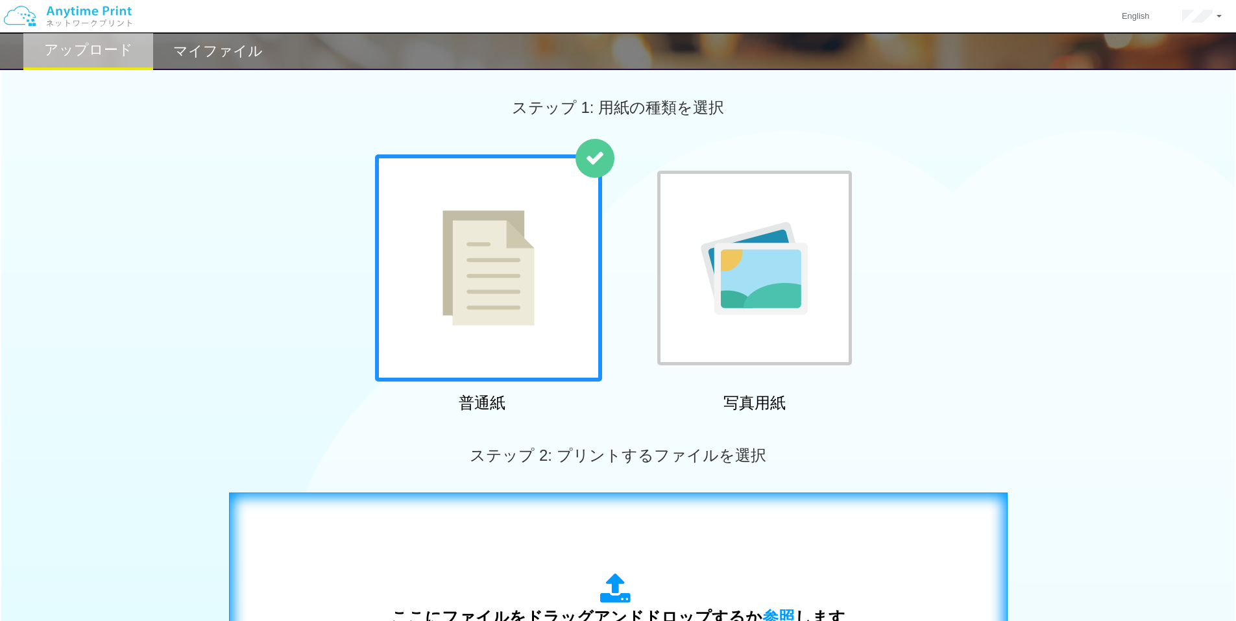
click at [488, 571] on div "ここにファイルをドラッグアンドドロップするか 参照 します アップロード: 1 個の JPG ファイル、または 1 個の PDF ファイル (上限 50 ペー…" at bounding box center [618, 623] width 751 height 235
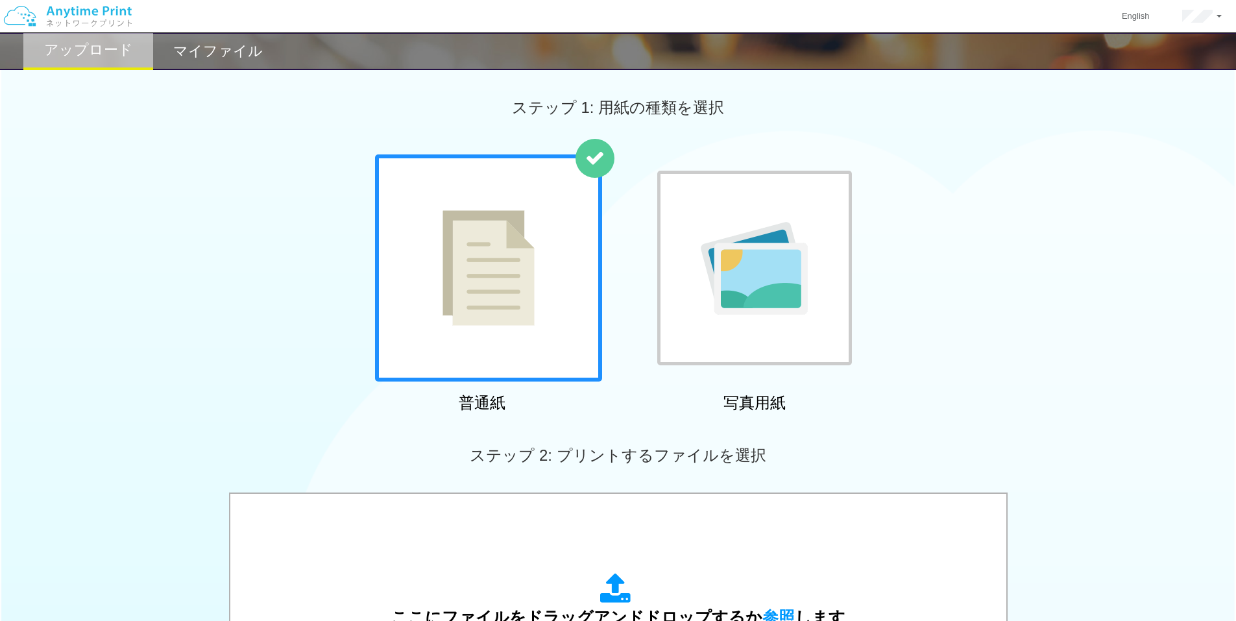
click at [671, 309] on div at bounding box center [754, 268] width 195 height 195
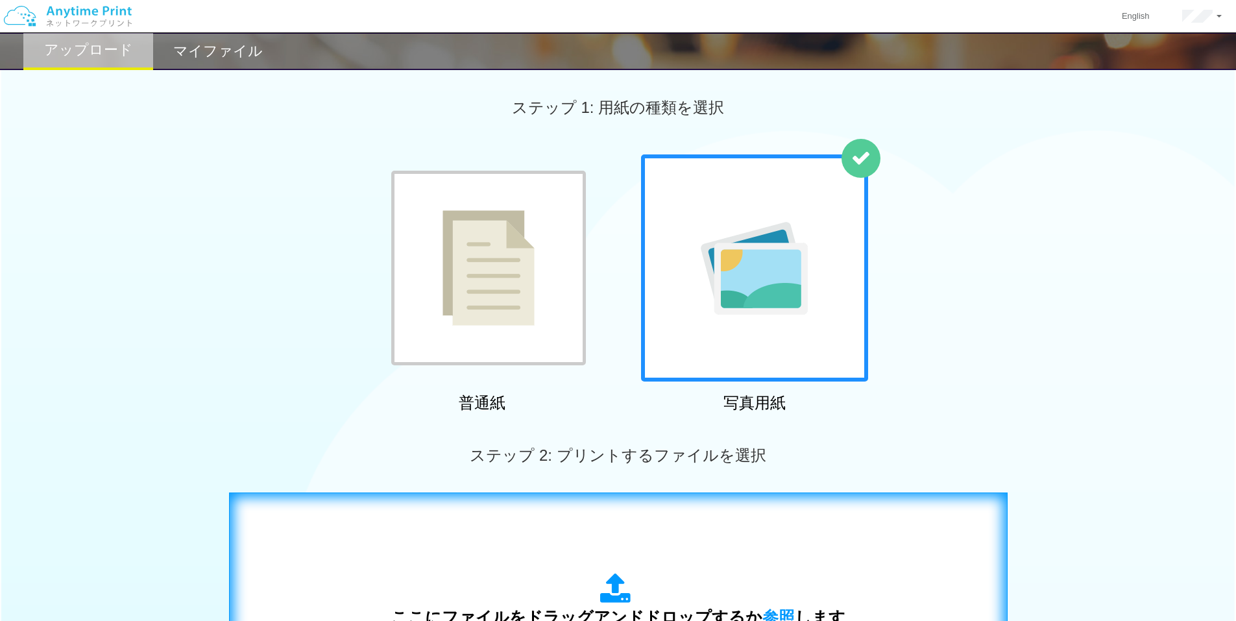
click at [623, 556] on div "ここにファイルをドラッグアンドドロップするか 参照 します アップロード: 1 - 10 個の JPG ファイル ファイルごとの最大サイズ: 10 MB" at bounding box center [618, 623] width 751 height 235
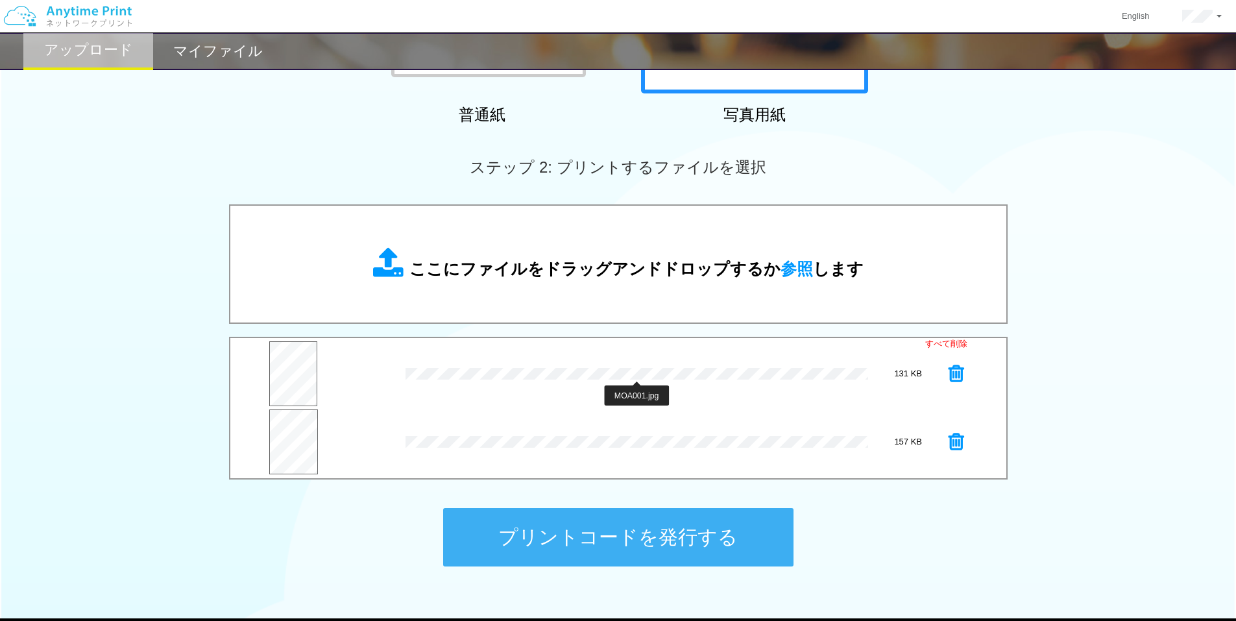
scroll to position [352, 0]
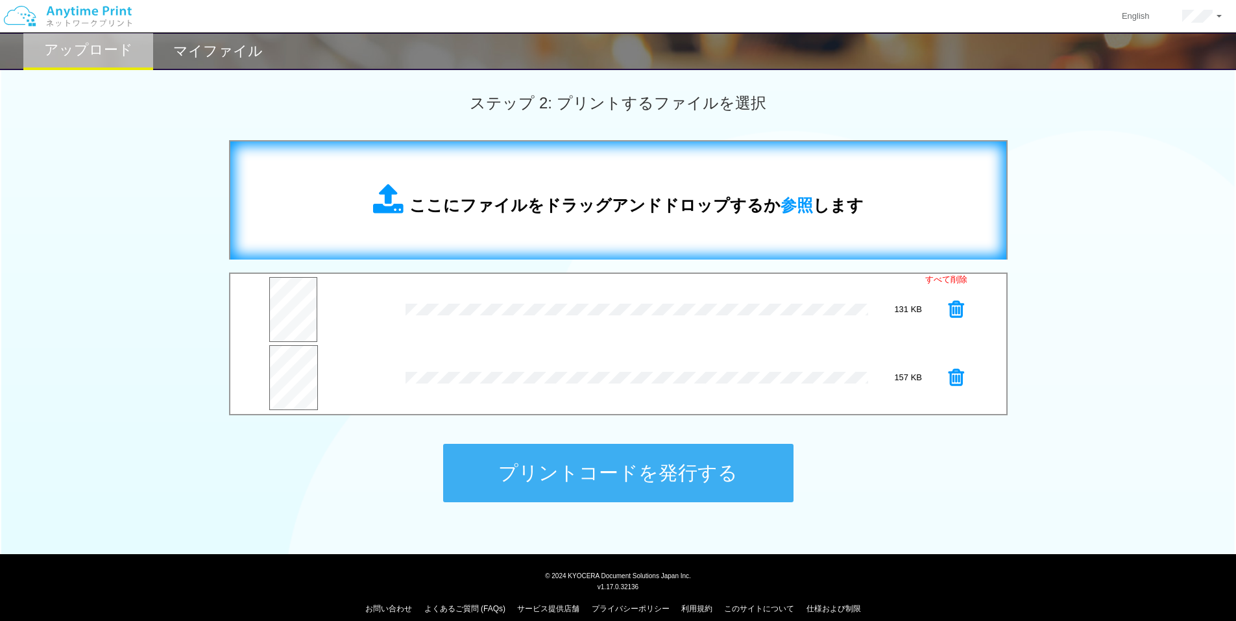
click at [663, 214] on span "ここにファイルをドラッグアンドドロップするか 参照 します" at bounding box center [636, 205] width 454 height 18
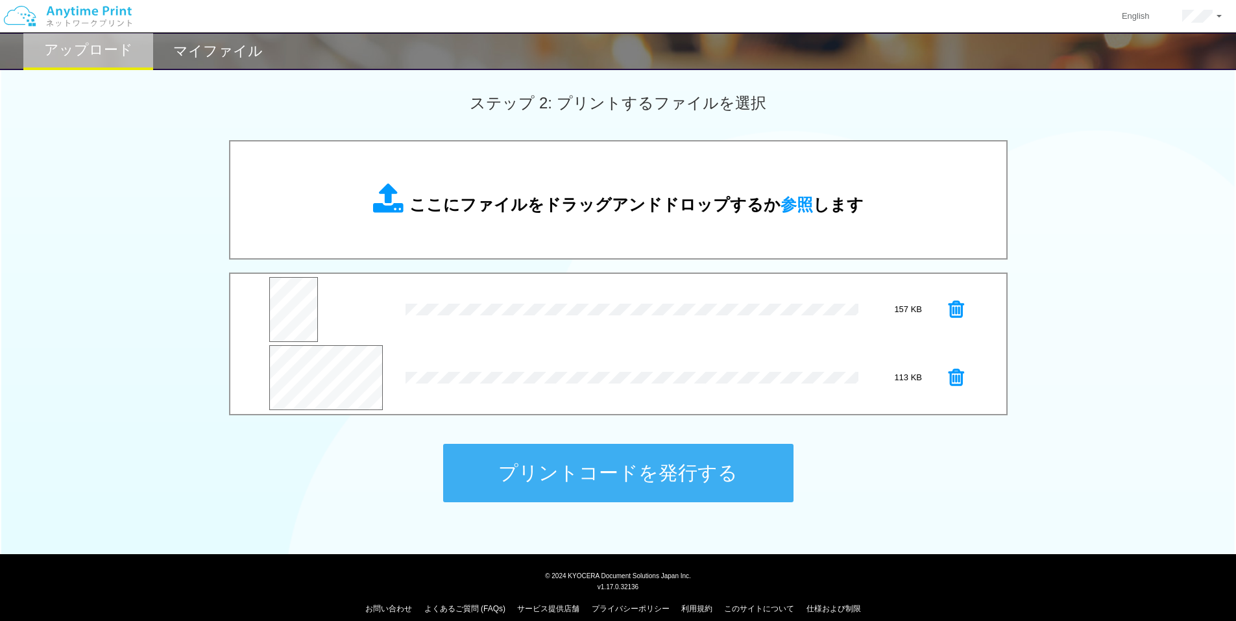
scroll to position [366, 0]
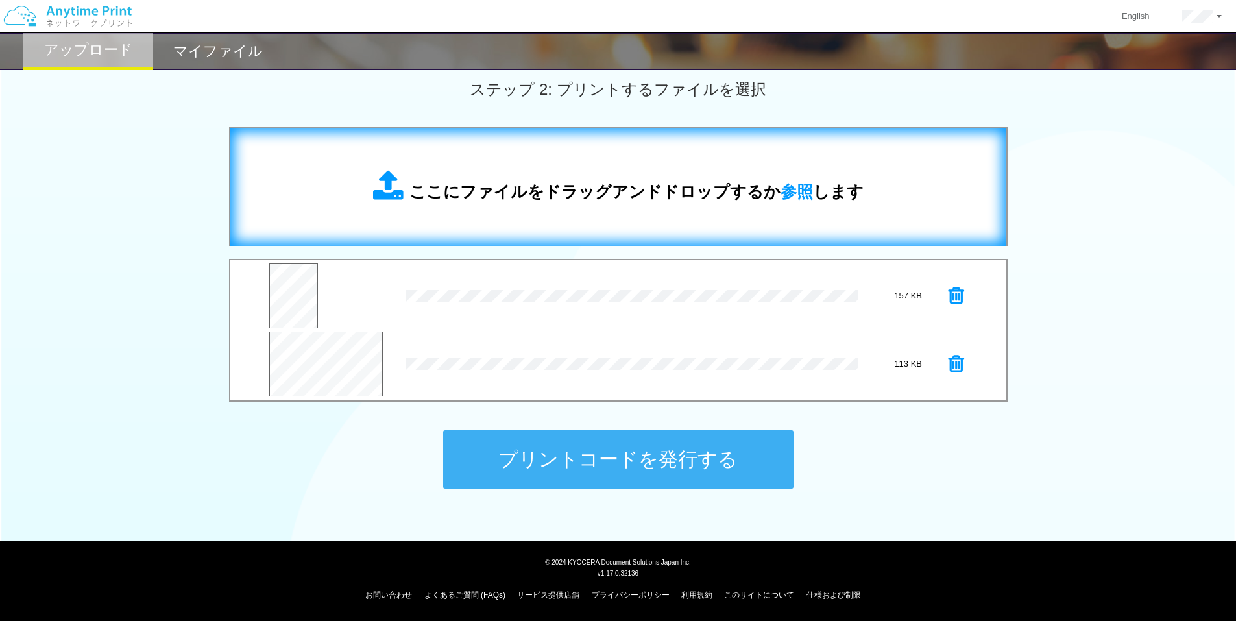
click at [498, 187] on span "ここにファイルをドラッグアンドドロップするか 参照 します" at bounding box center [636, 191] width 454 height 18
click at [616, 197] on span "ここにファイルをドラッグアンドドロップするか 参照 します" at bounding box center [636, 191] width 454 height 18
click at [615, 220] on div "ここにファイルをドラッグアンドドロップするか 参照 します" at bounding box center [618, 187] width 750 height 92
click at [649, 205] on div "ここにファイルをドラッグアンドドロップするか 参照 します" at bounding box center [618, 187] width 750 height 92
click at [617, 204] on div "ここにファイルをドラッグアンドドロップするか 参照 します" at bounding box center [618, 187] width 750 height 92
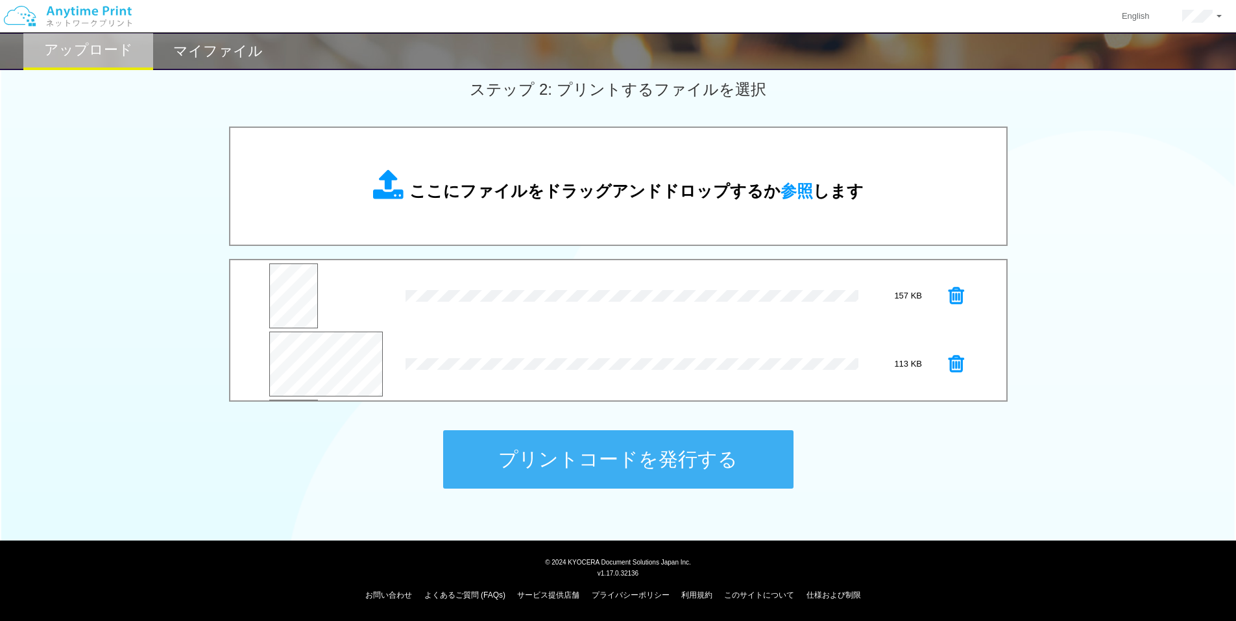
click at [658, 468] on button "プリントコードを発行する" at bounding box center [618, 459] width 350 height 58
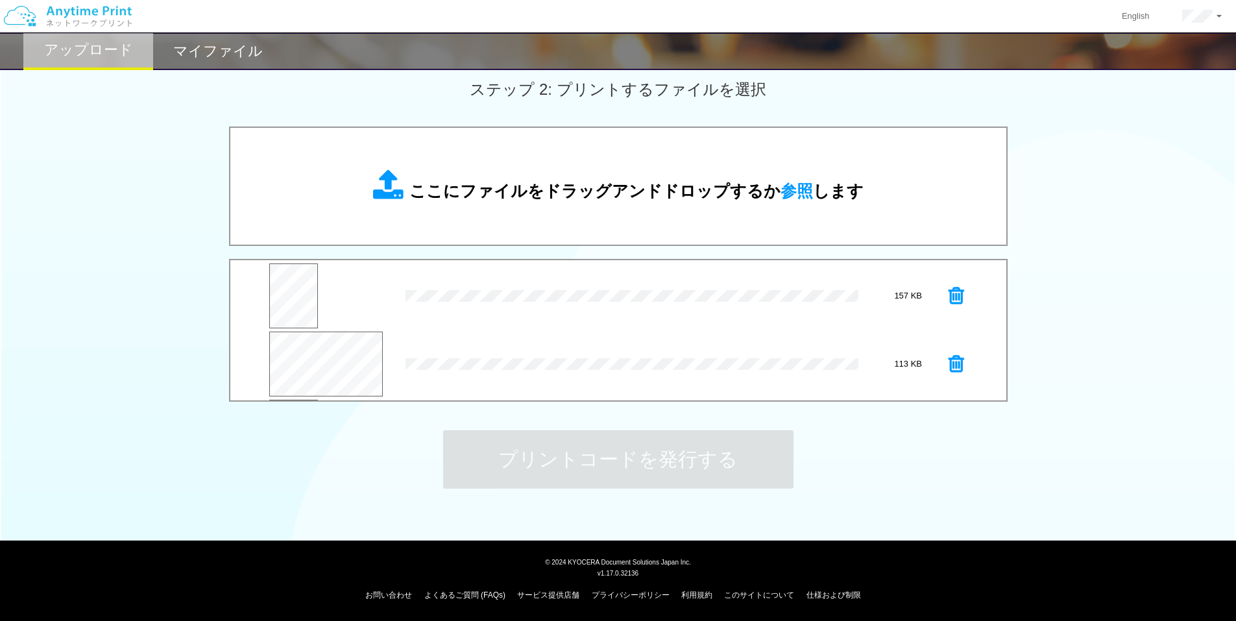
scroll to position [0, 0]
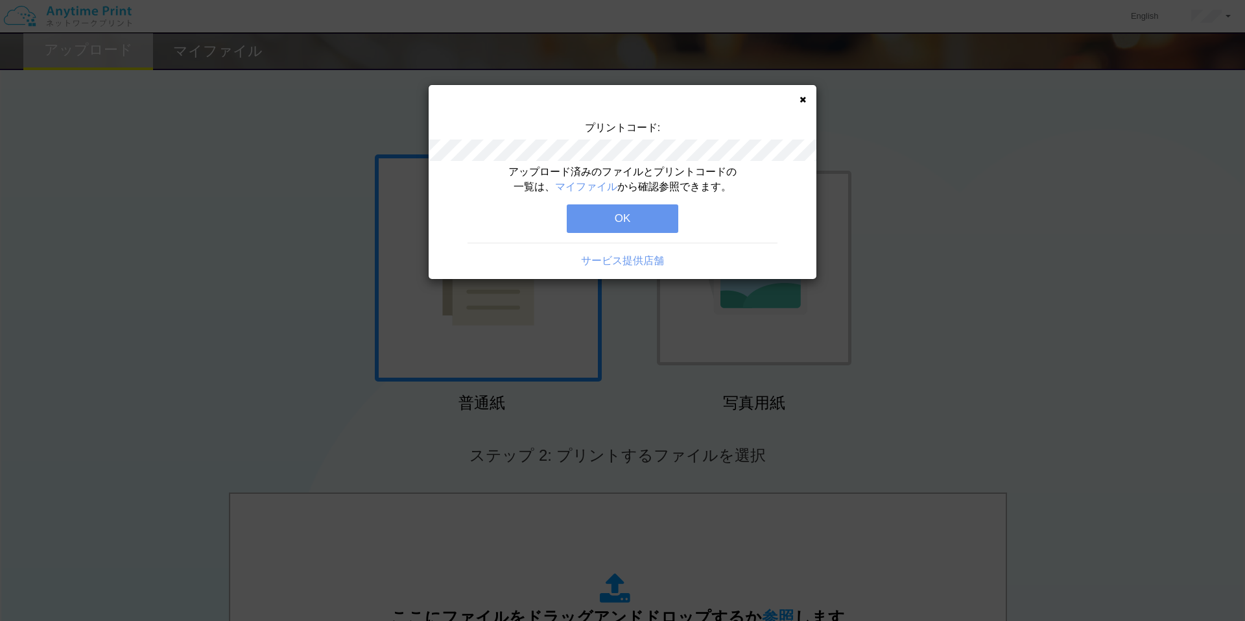
click at [633, 220] on button "OK" at bounding box center [623, 218] width 112 height 29
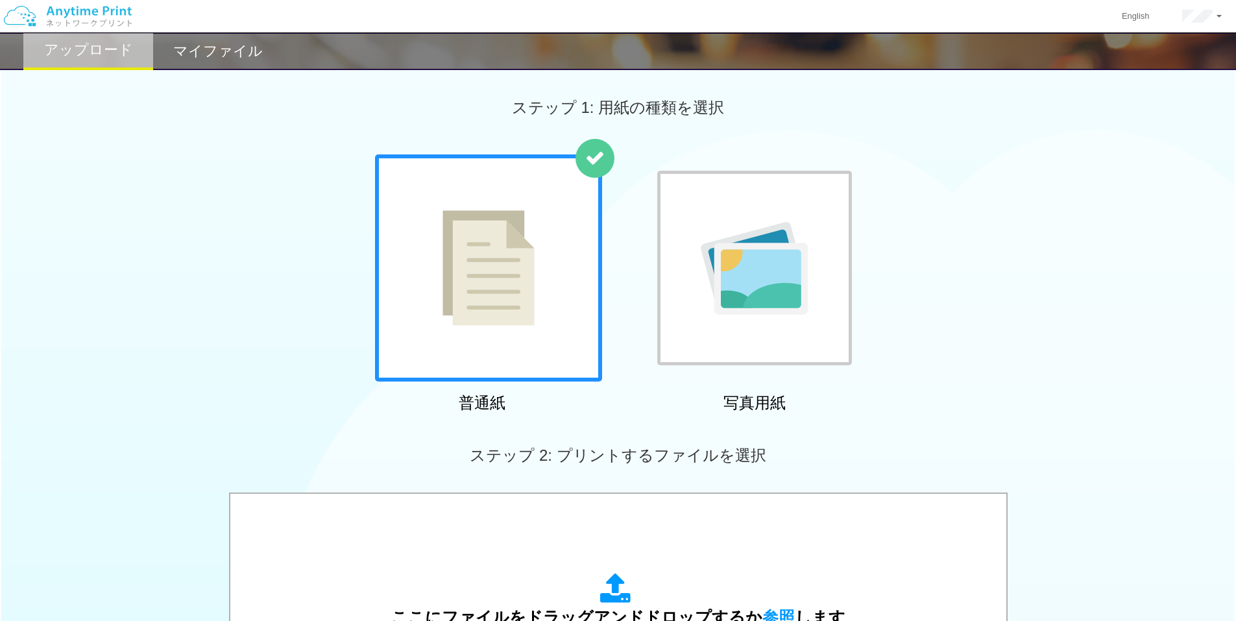
click at [723, 252] on img at bounding box center [754, 268] width 107 height 93
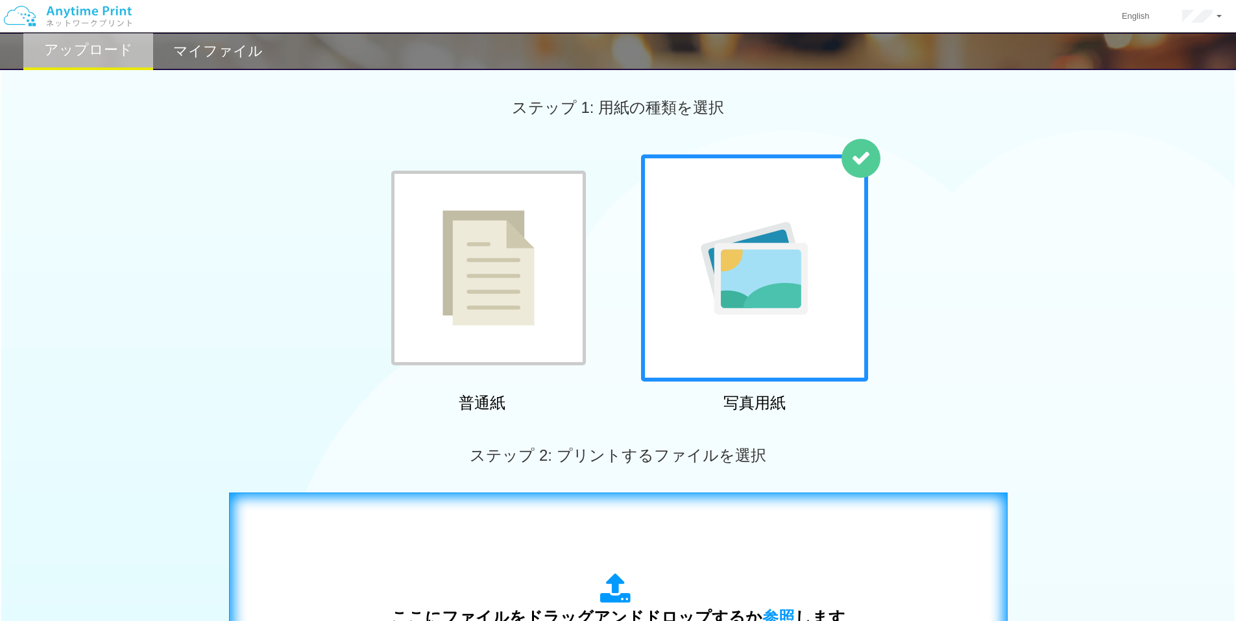
click at [640, 507] on div "ここにファイルをドラッグアンドドロップするか 参照 します アップロード: 1 - 10 個の JPG ファイル ファイルごとの最大サイズ: 10 MB" at bounding box center [618, 623] width 751 height 235
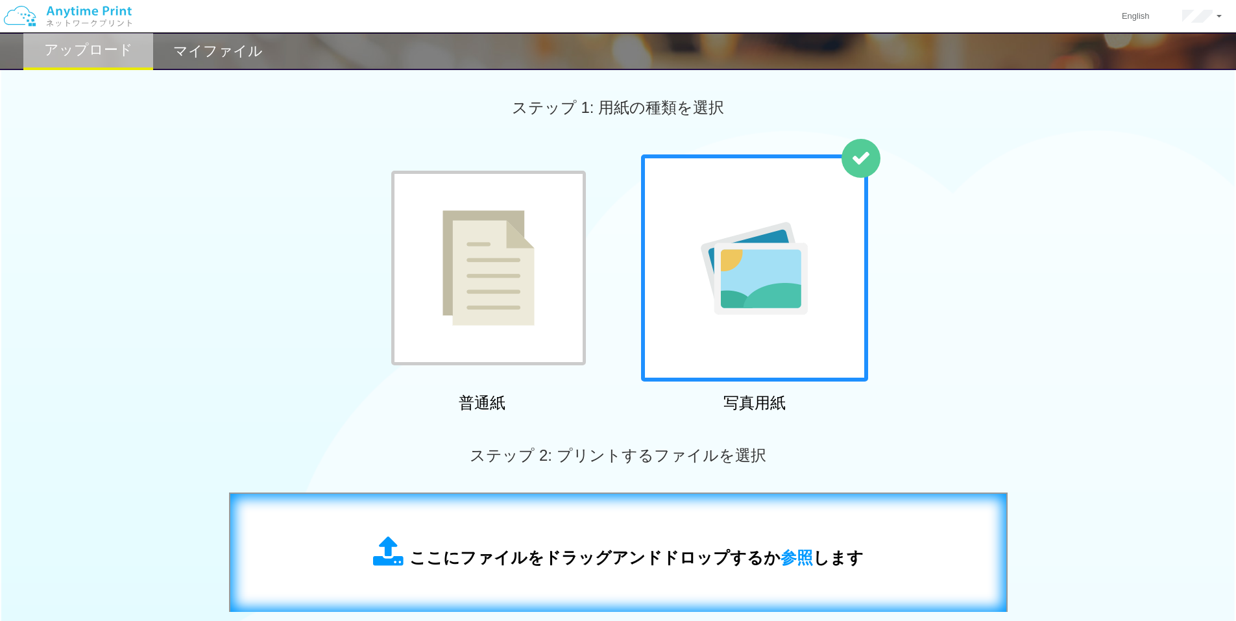
click at [639, 543] on div "ここにファイルをドラッグアンドドロップするか 参照 します" at bounding box center [618, 553] width 490 height 34
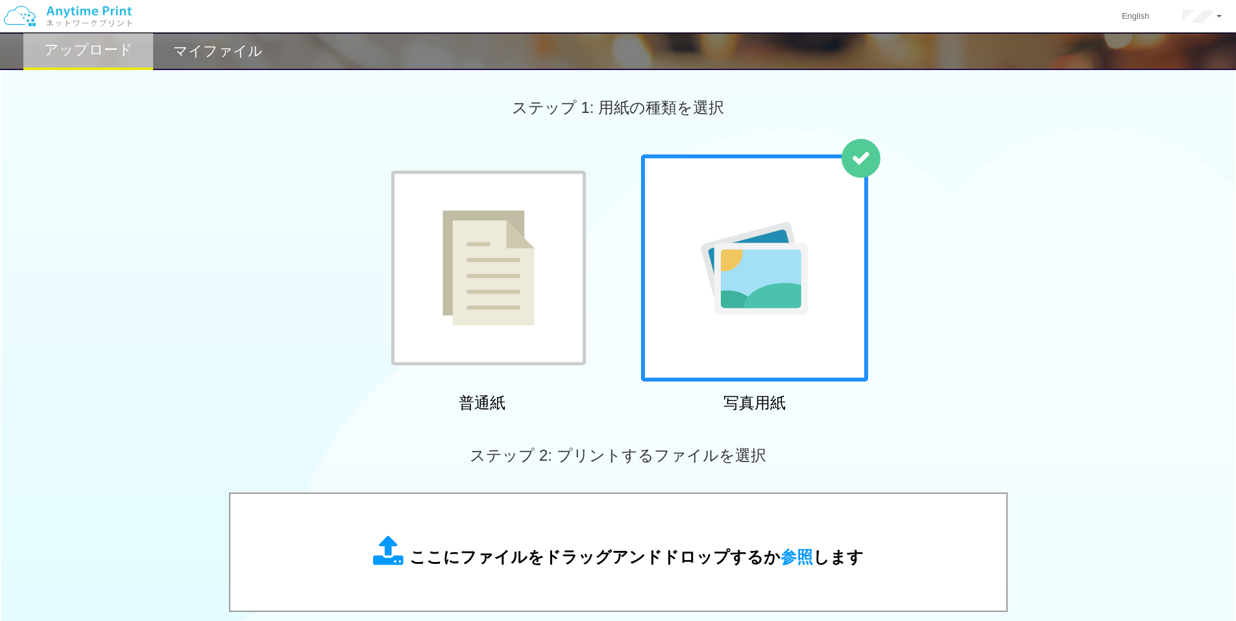
click at [970, 267] on div "普通紙 写真用紙" at bounding box center [618, 285] width 1236 height 263
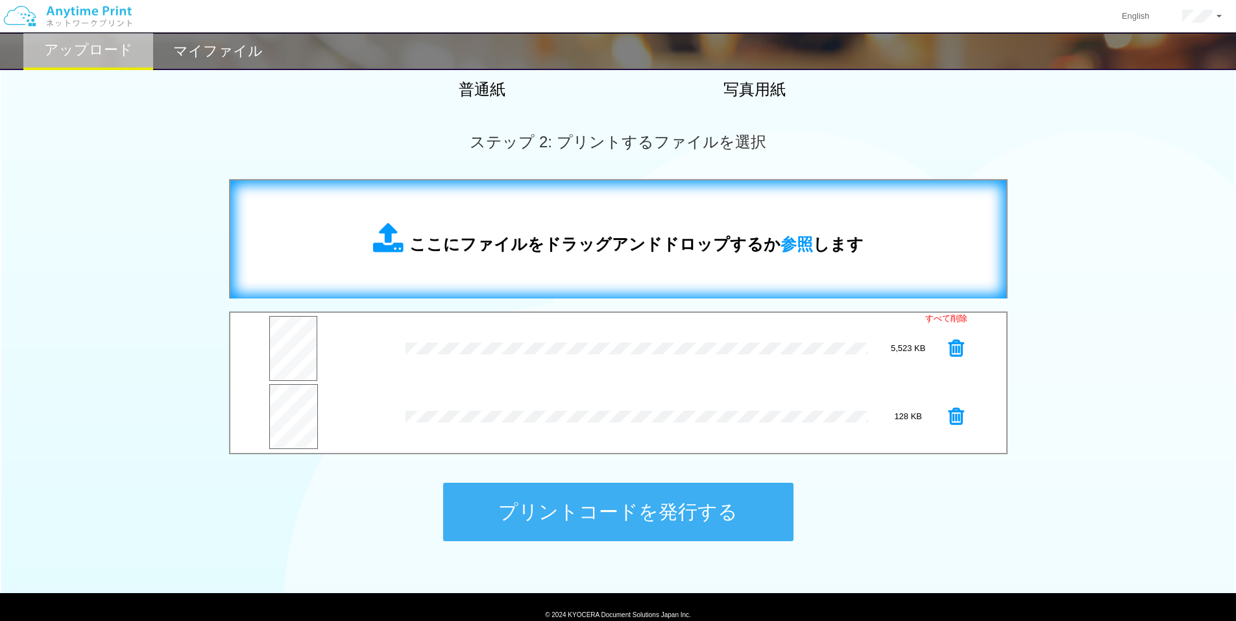
scroll to position [366, 0]
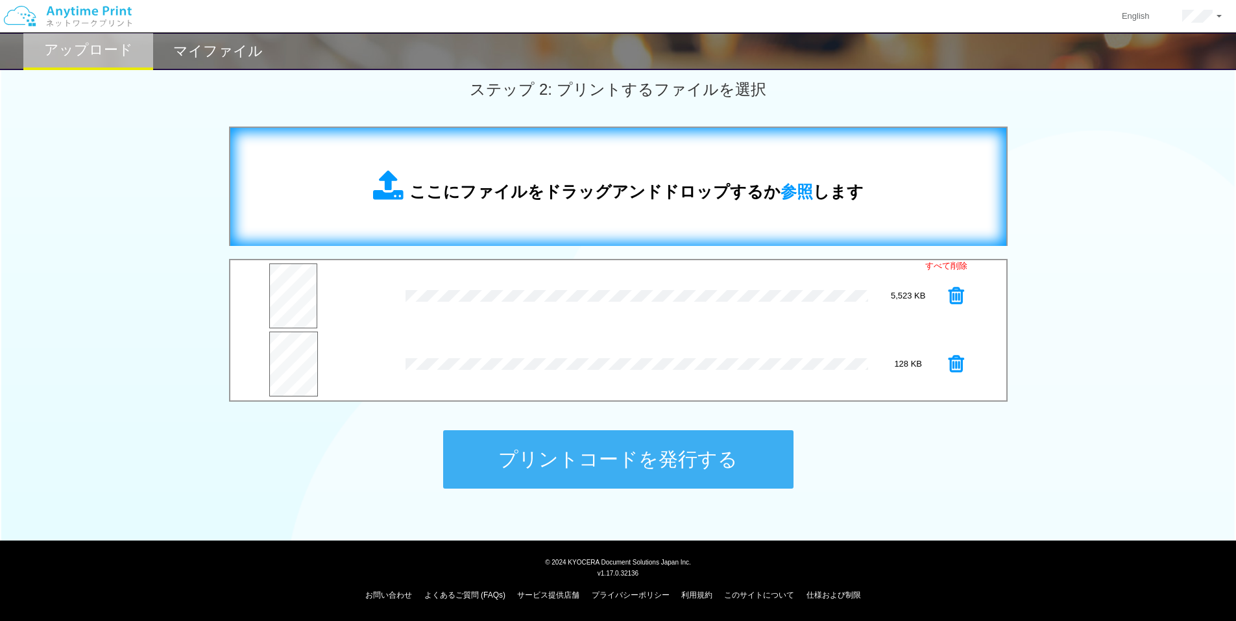
click at [621, 208] on div "ここにファイルをドラッグアンドドロップするか 参照 します" at bounding box center [618, 187] width 750 height 92
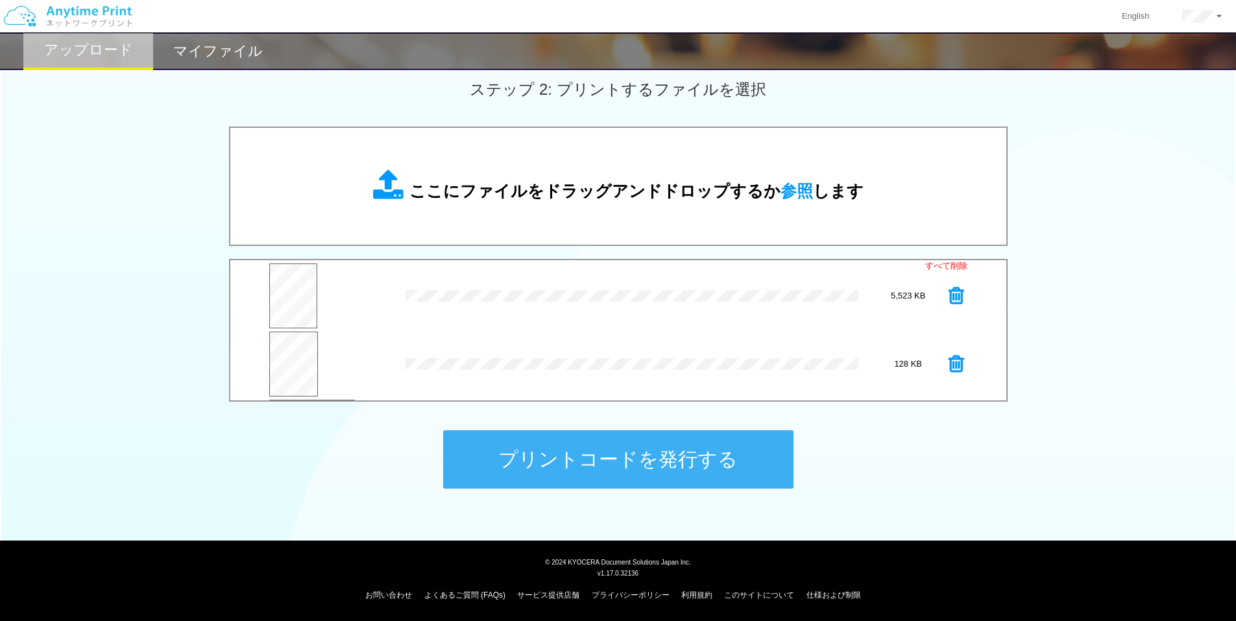
scroll to position [68, 0]
